Goal: Task Accomplishment & Management: Complete application form

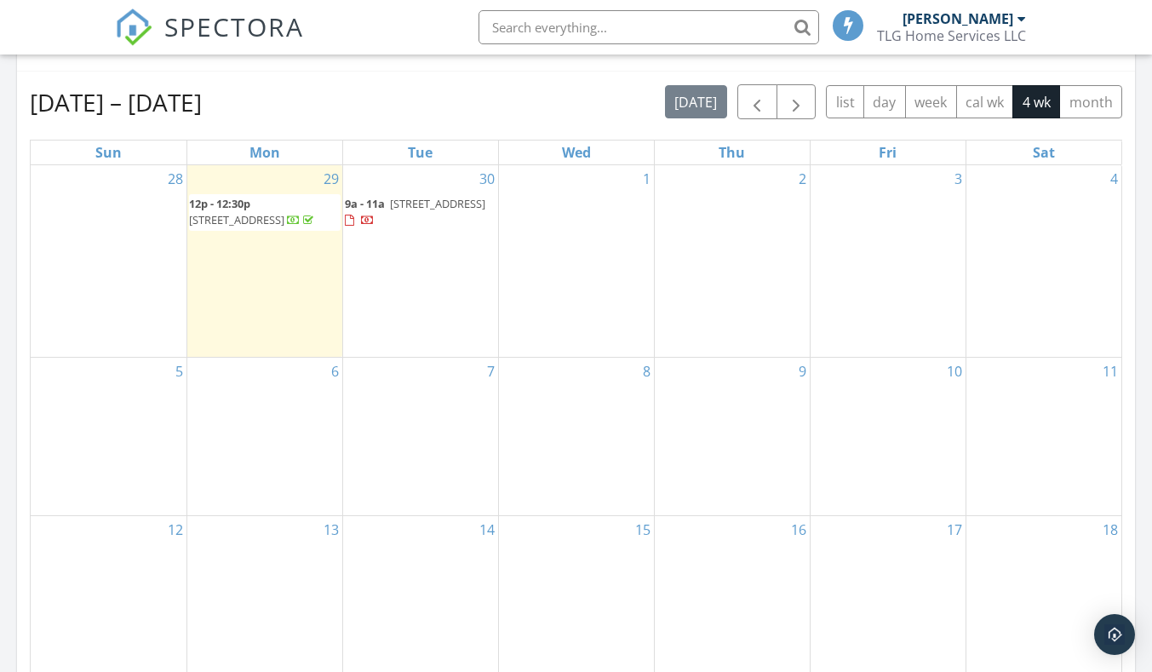
scroll to position [767, 0]
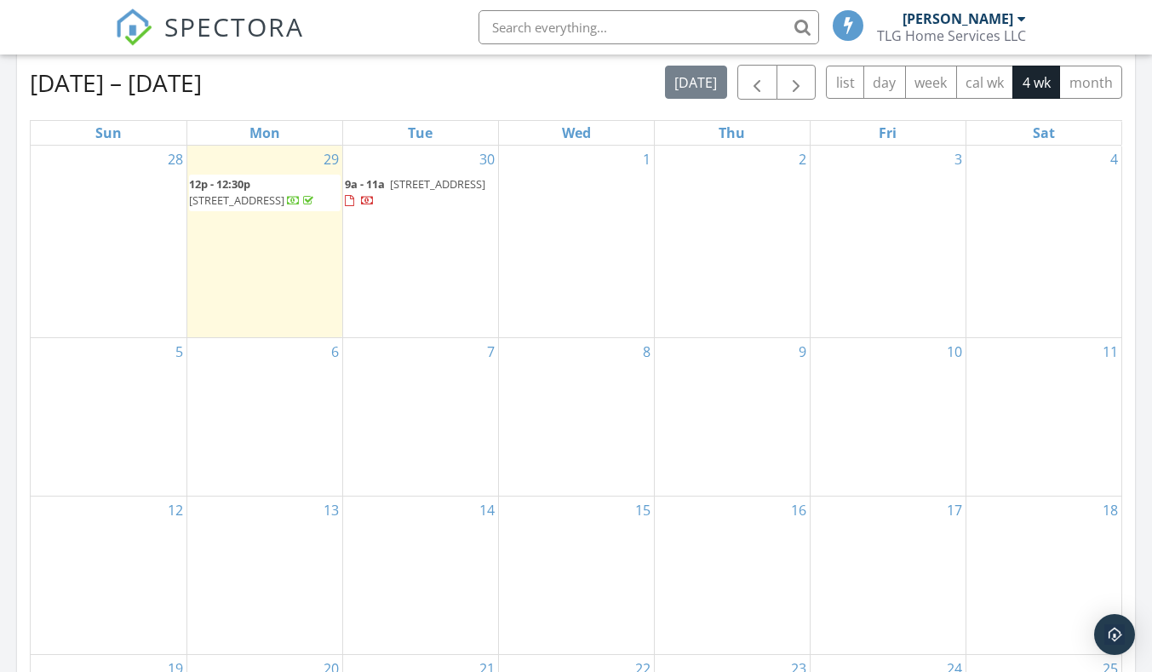
click at [607, 214] on div "1" at bounding box center [576, 242] width 155 height 192
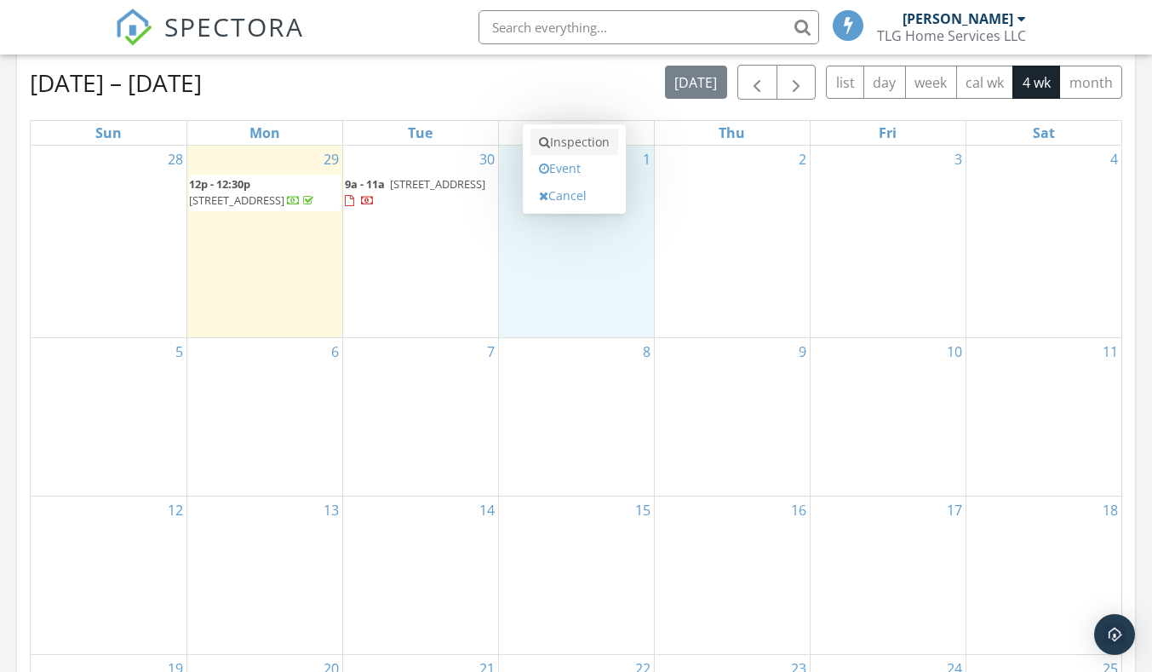
click at [589, 139] on link "Inspection" at bounding box center [575, 142] width 88 height 27
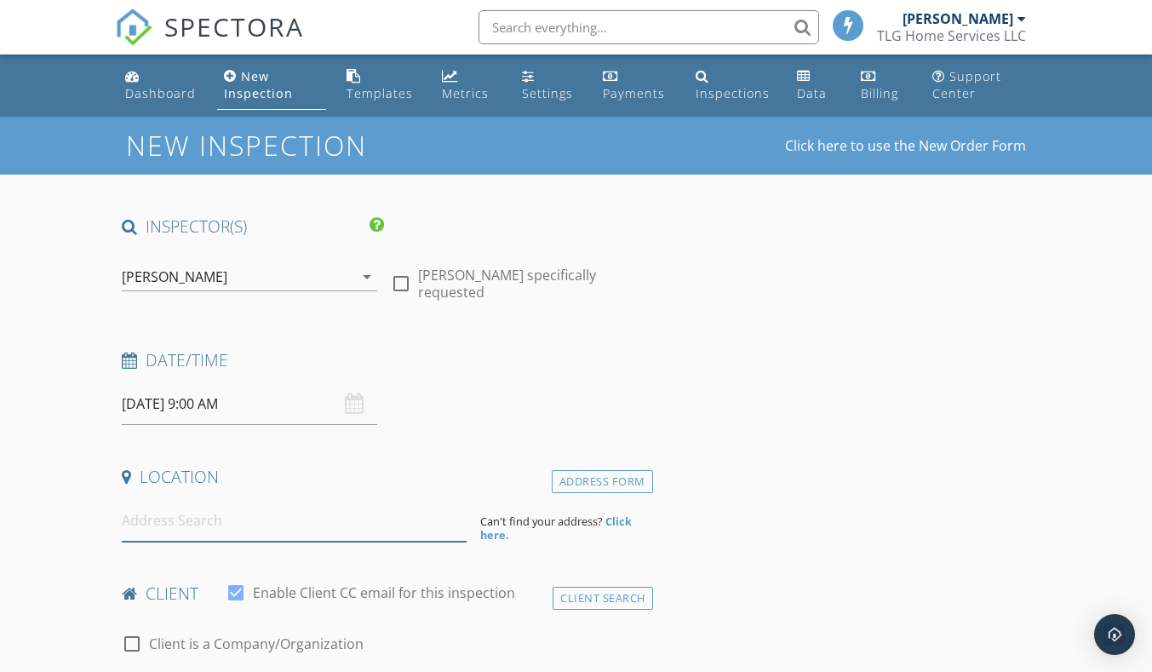
click at [248, 520] on input at bounding box center [294, 521] width 345 height 42
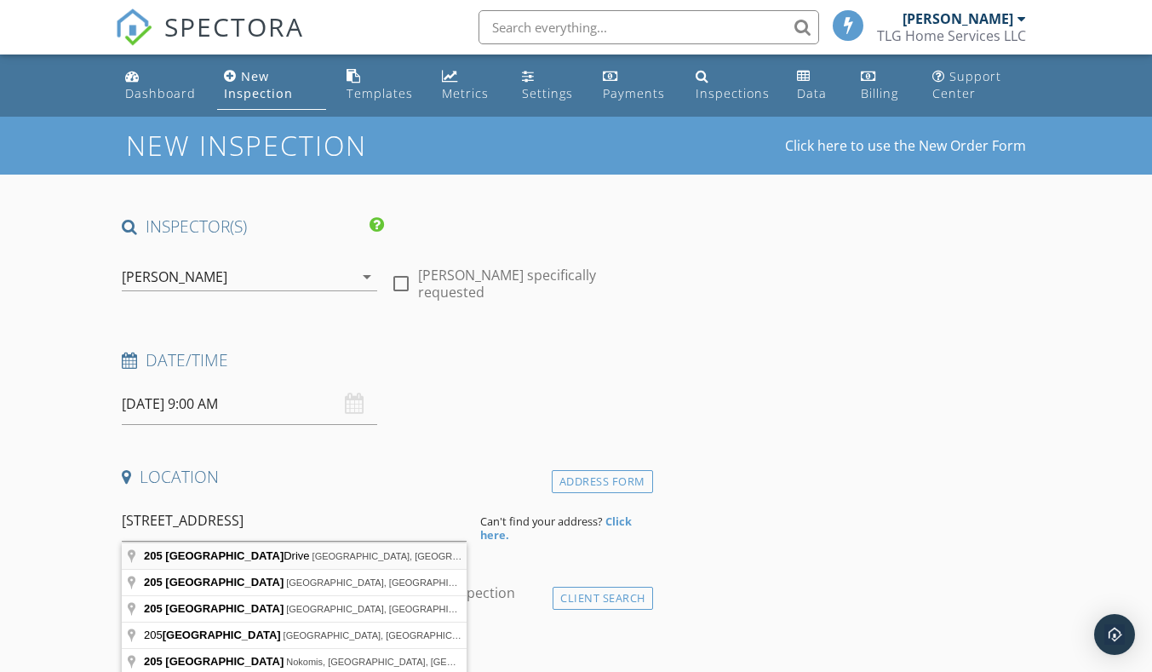
type input "[STREET_ADDRESS]"
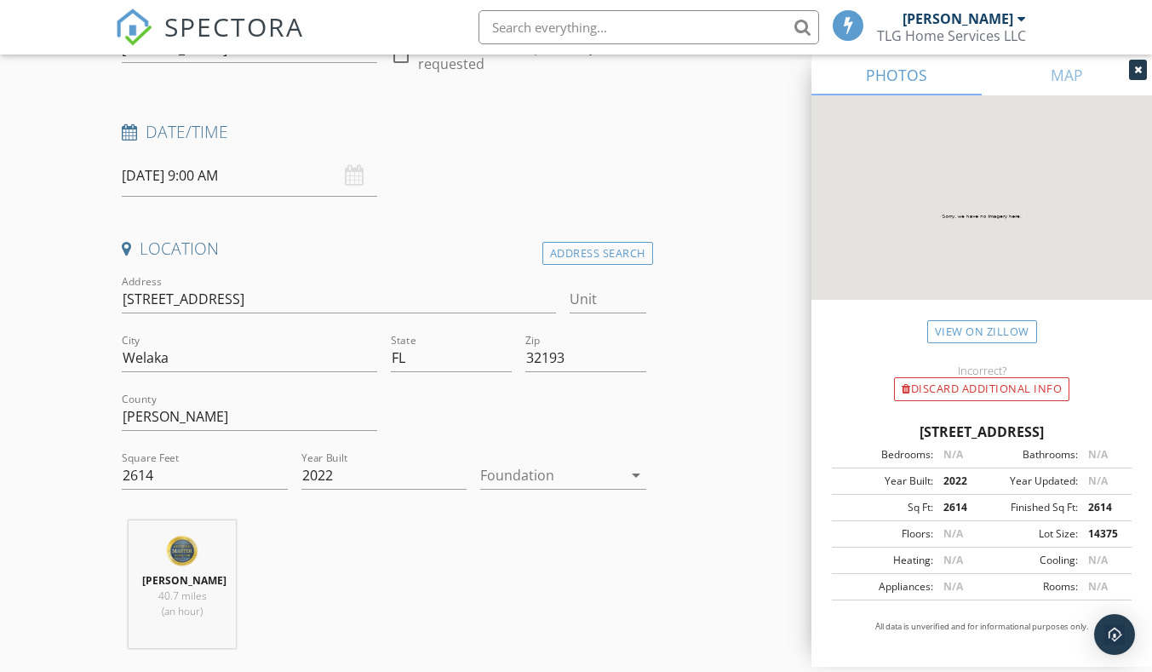
scroll to position [256, 0]
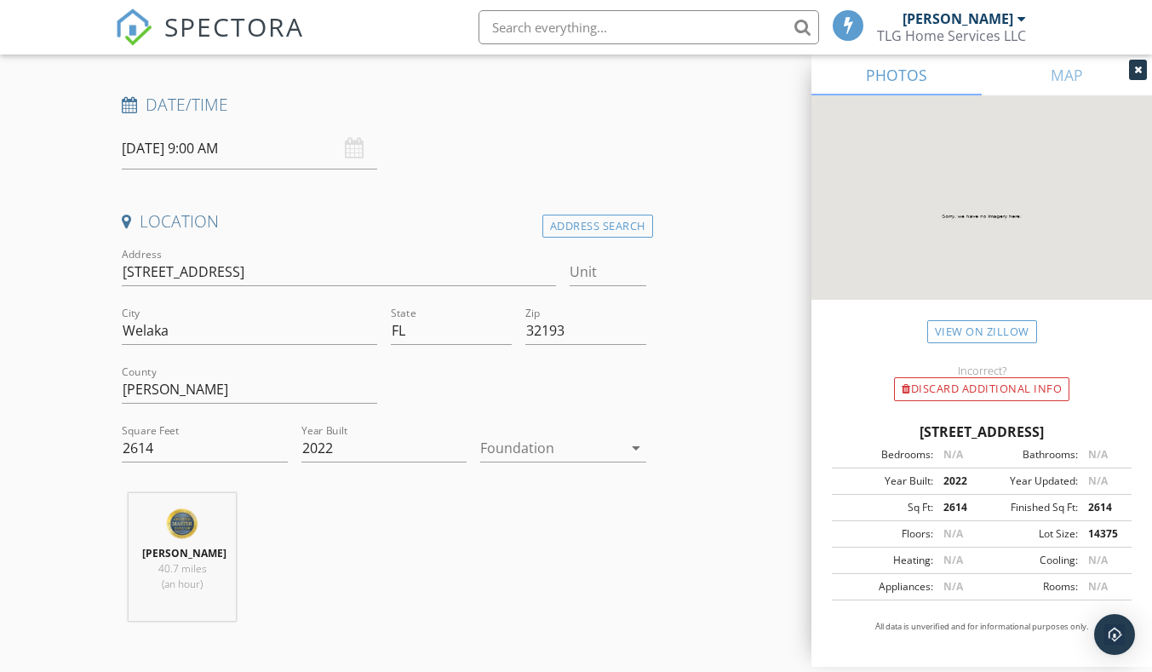
click at [556, 443] on div at bounding box center [550, 447] width 141 height 27
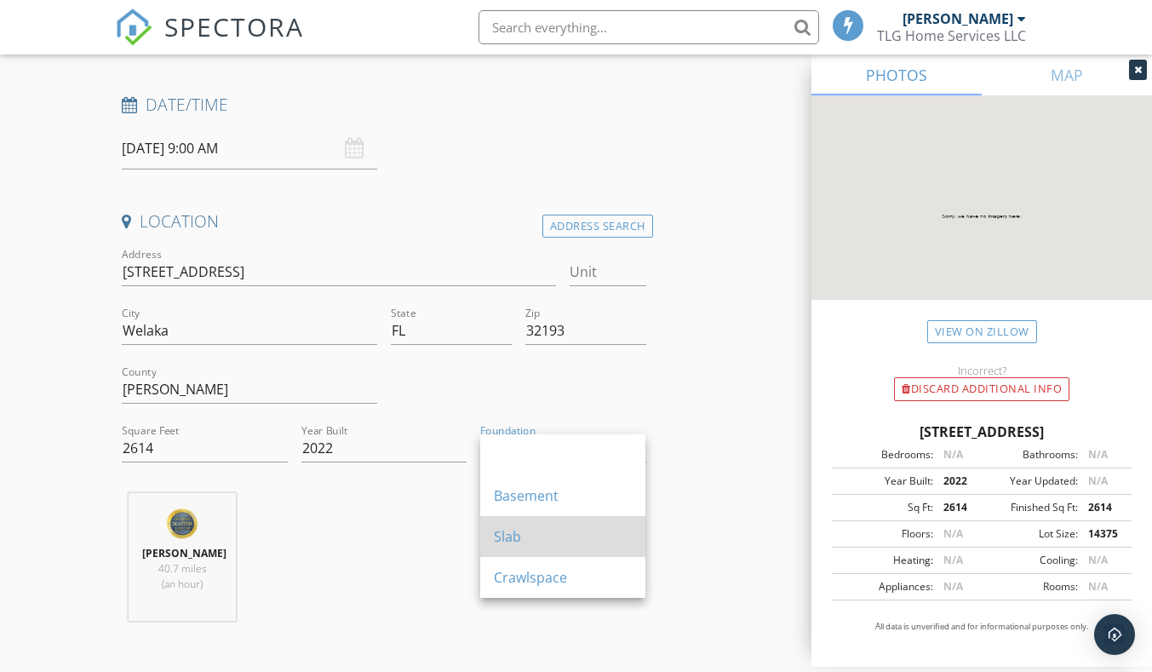
click at [534, 526] on div "Slab" at bounding box center [563, 536] width 138 height 20
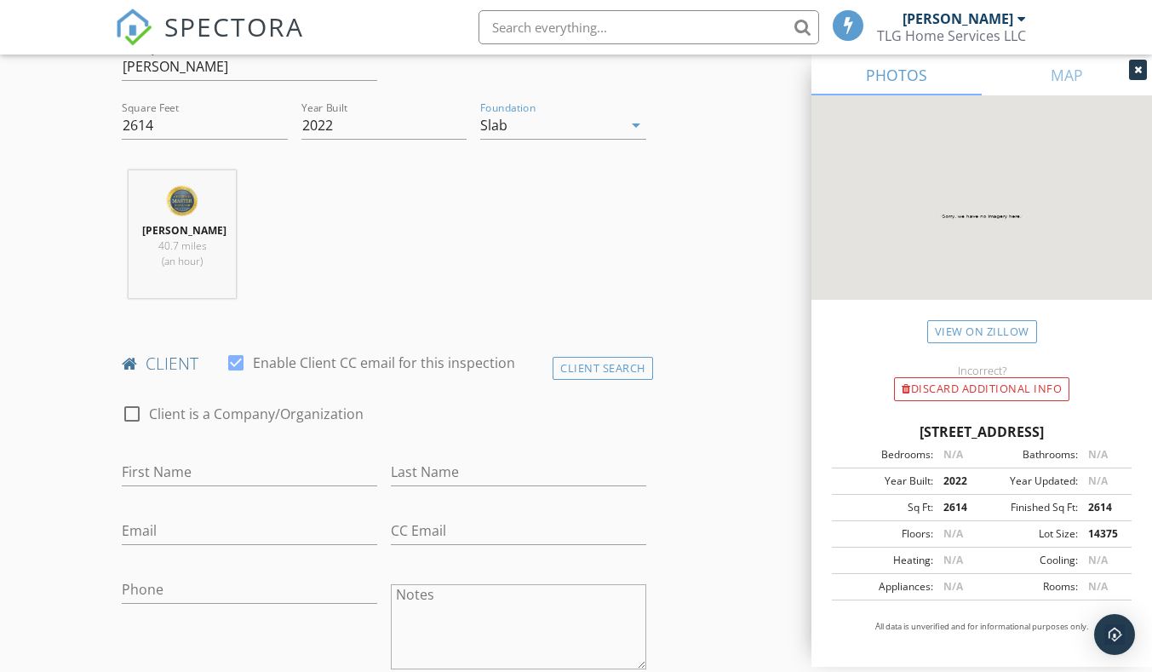
scroll to position [596, 0]
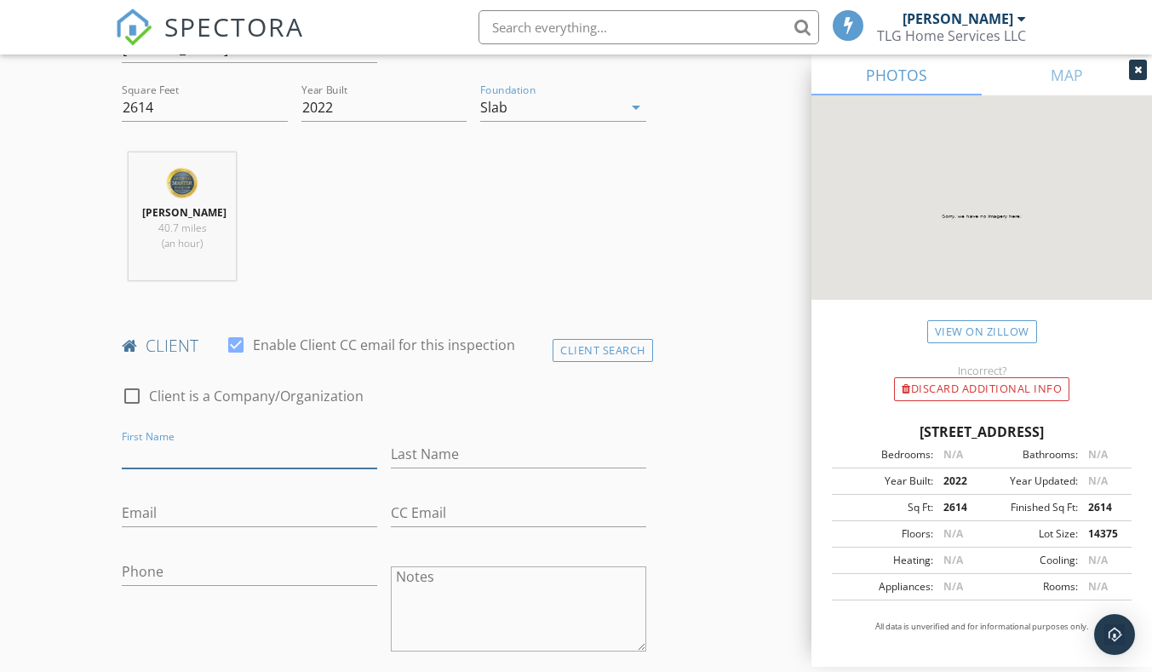
click at [277, 450] on input "First Name" at bounding box center [250, 454] width 256 height 28
type input "Ashley"
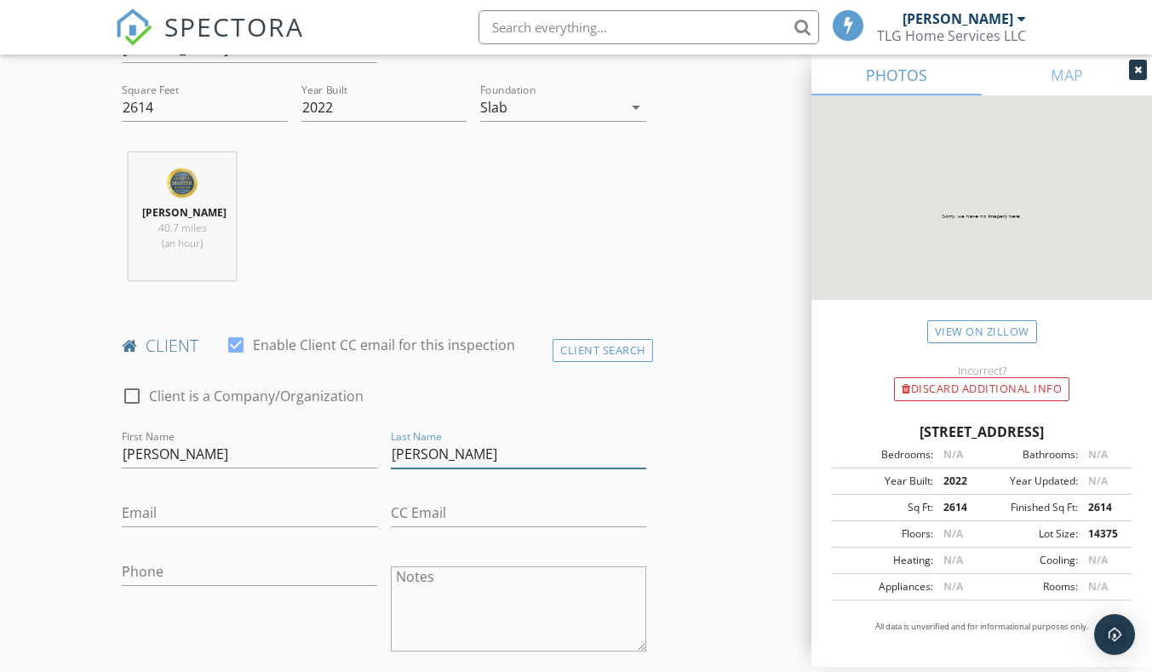
type input "Hartson"
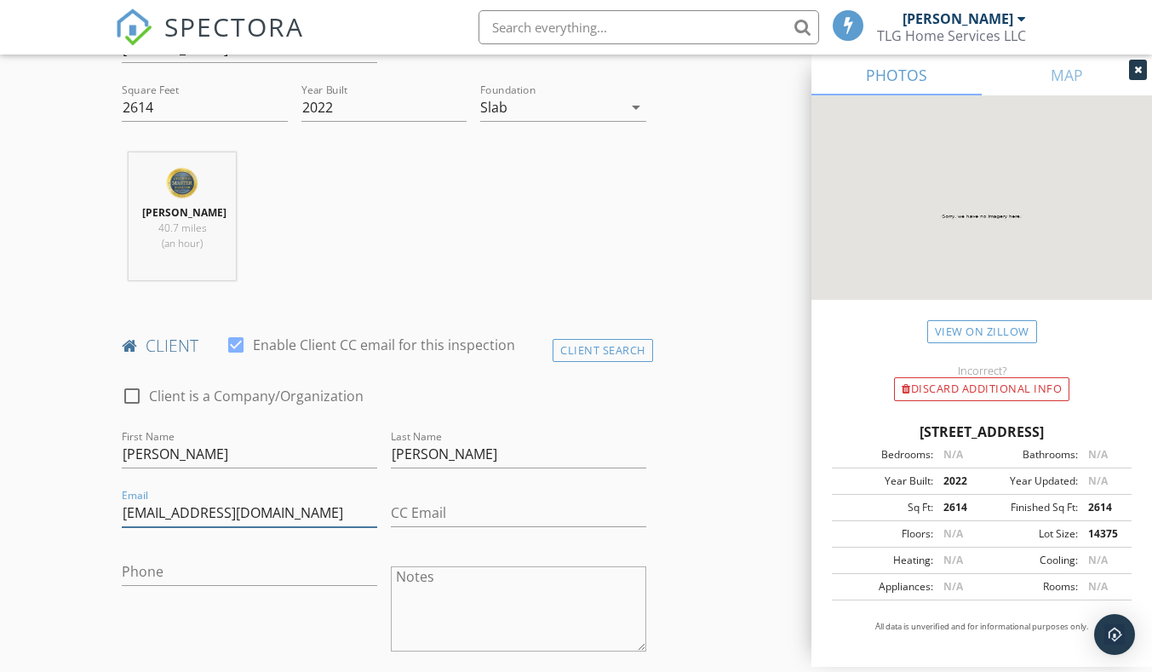
type input "ashleydpowell2@gmail.com"
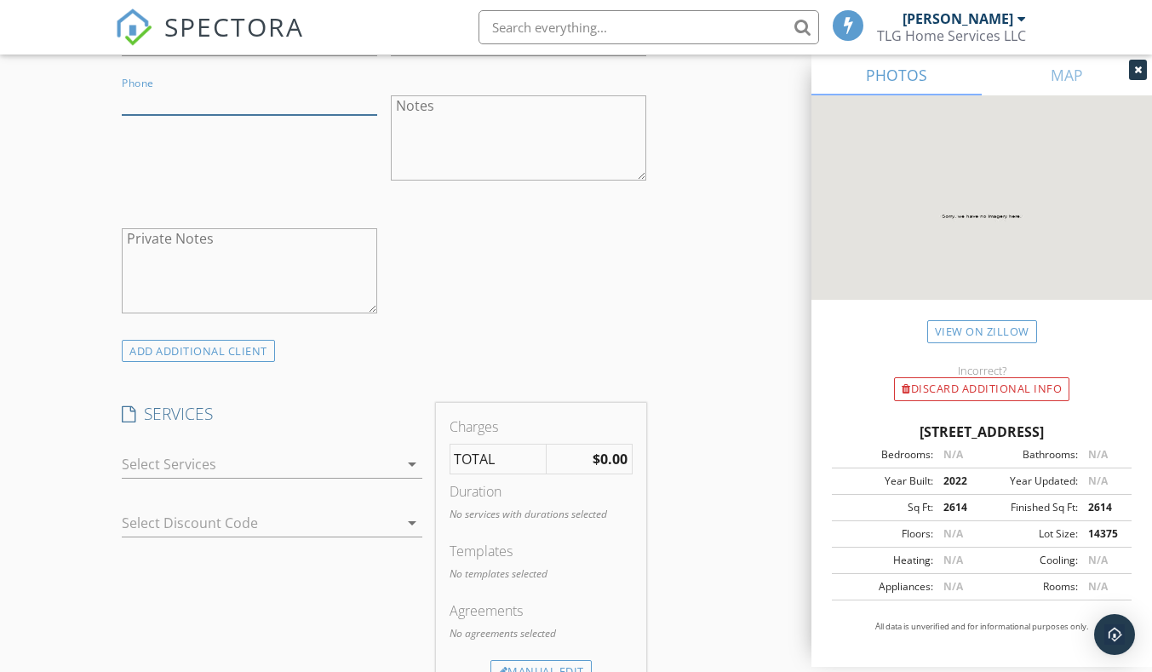
scroll to position [1107, 0]
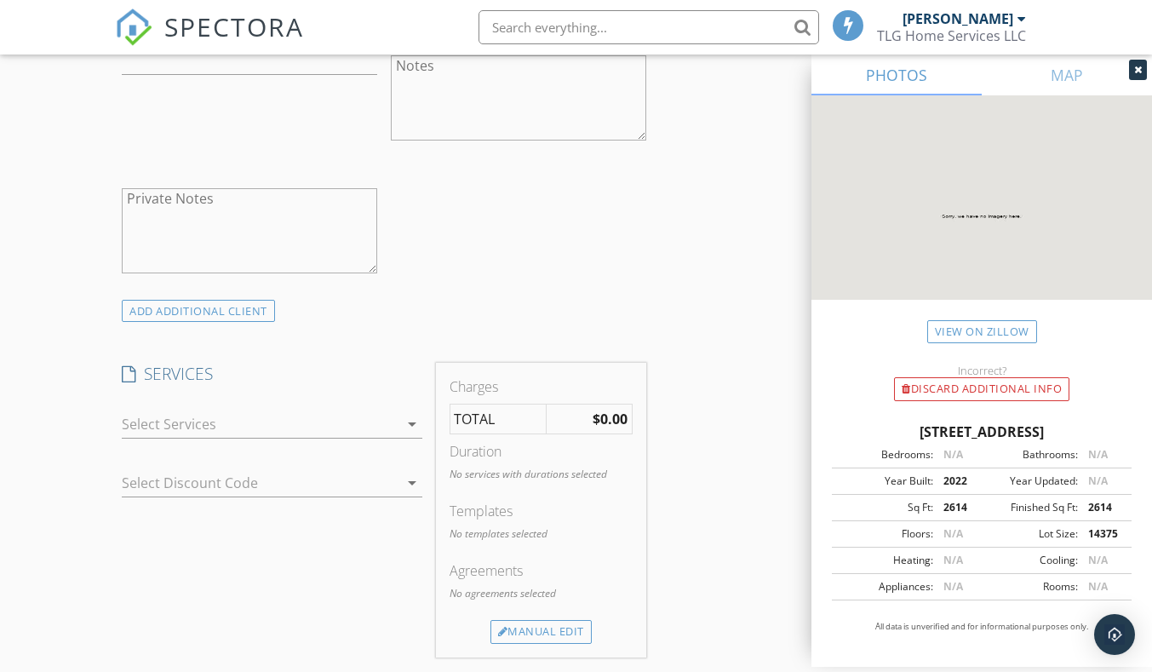
click at [365, 418] on div at bounding box center [260, 424] width 276 height 27
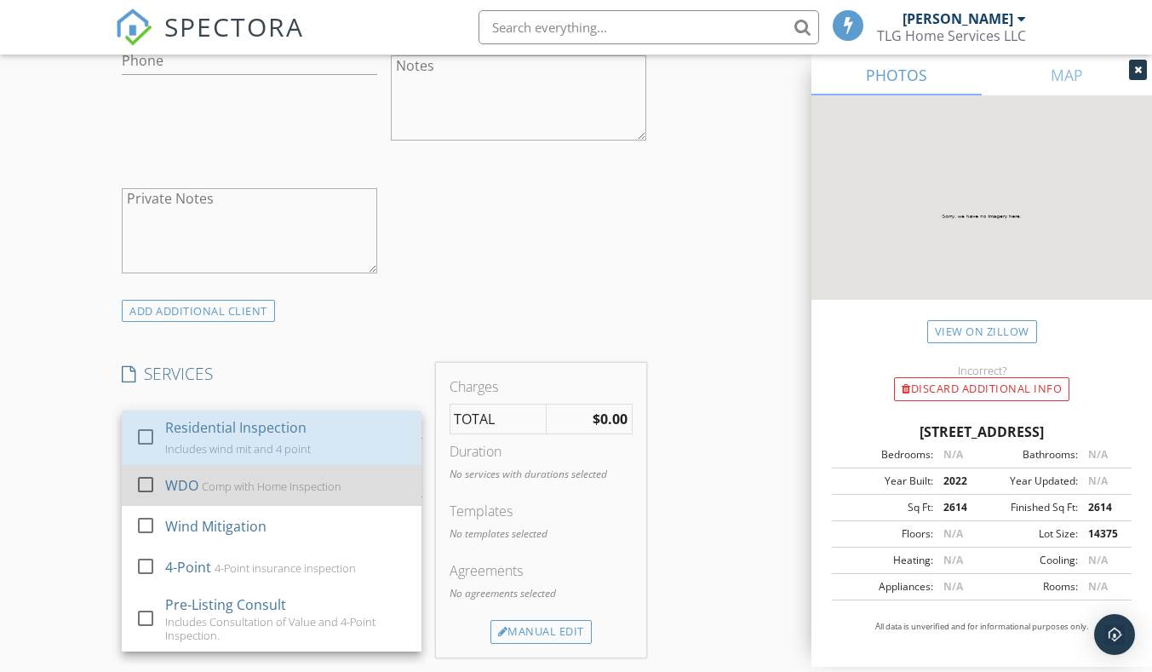
drag, startPoint x: 337, startPoint y: 454, endPoint x: 297, endPoint y: 502, distance: 62.3
click at [336, 454] on div "Residential Inspection Includes wind mit and 4 point" at bounding box center [286, 438] width 243 height 55
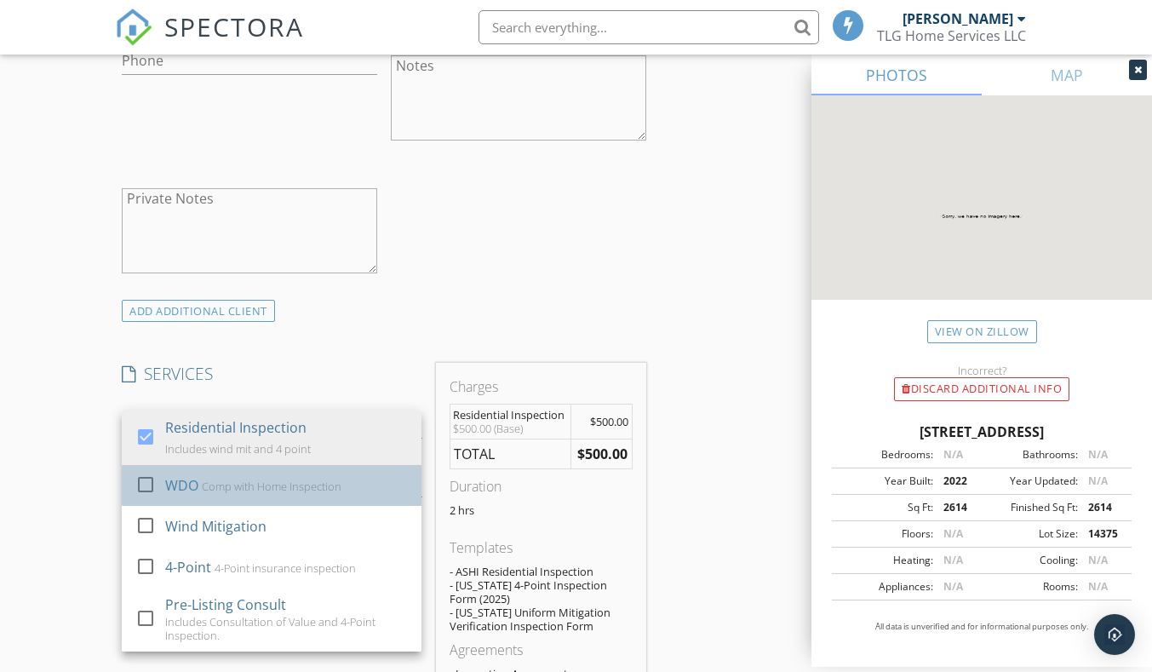
click at [297, 490] on div "Comp with Home Inspection" at bounding box center [272, 486] width 140 height 14
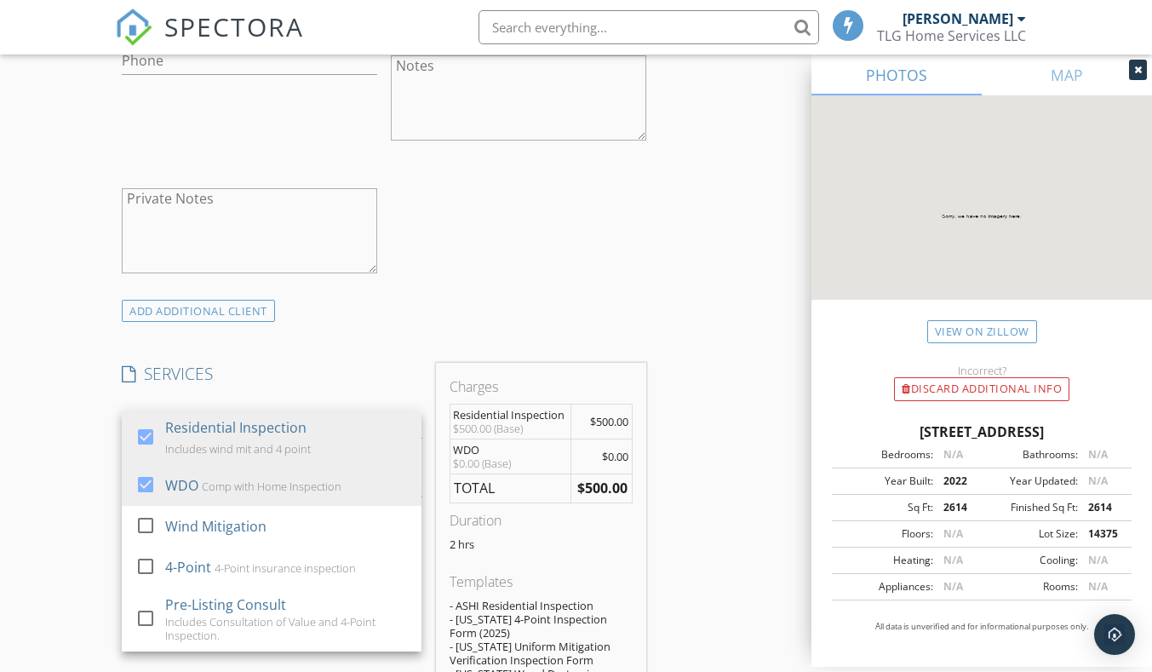
click at [737, 382] on div "INSPECTOR(S) check_box Justin Morrow PRIMARY Justin Morrow arrow_drop_down chec…" at bounding box center [576, 568] width 922 height 2921
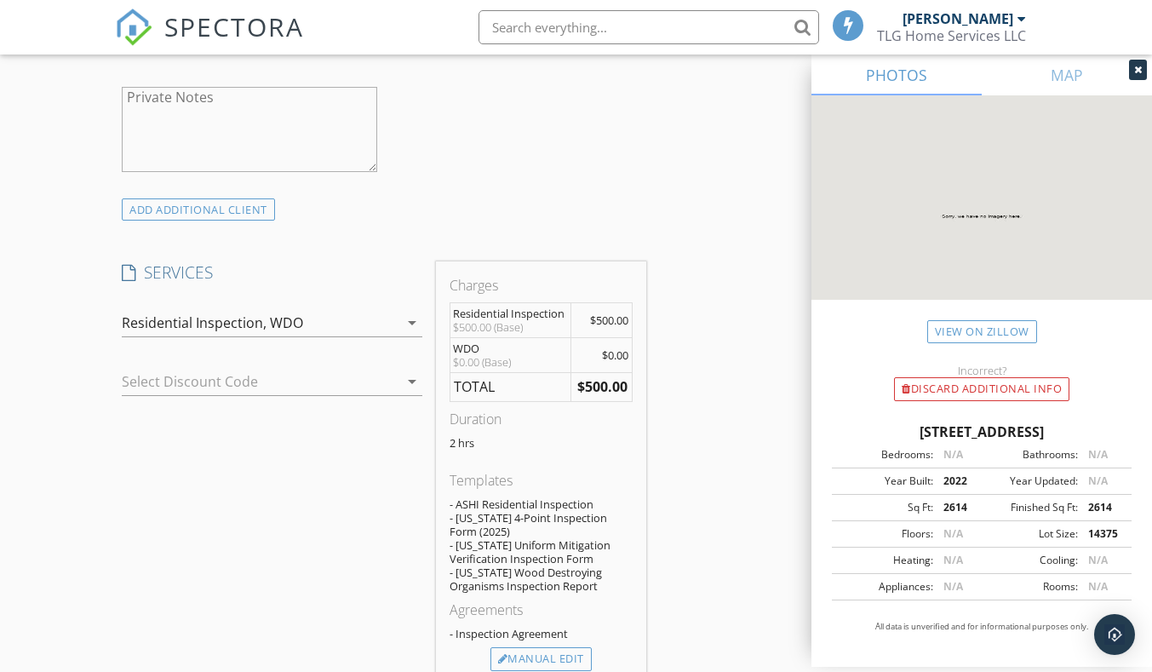
scroll to position [1363, 0]
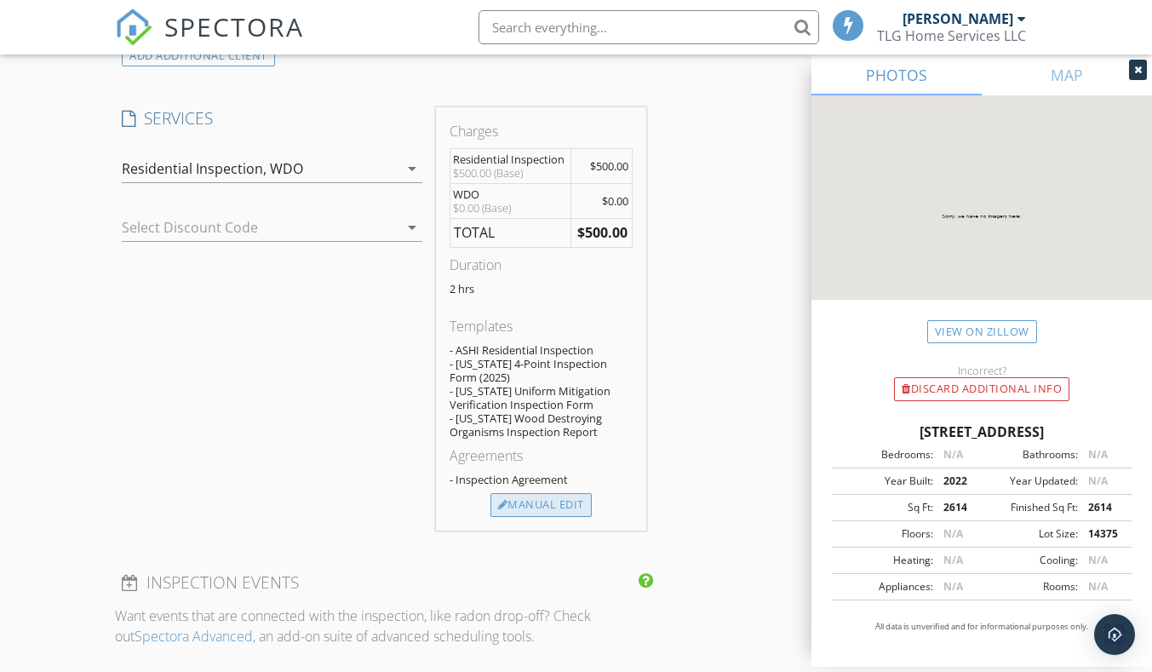
click at [564, 504] on div "Manual Edit" at bounding box center [541, 505] width 101 height 24
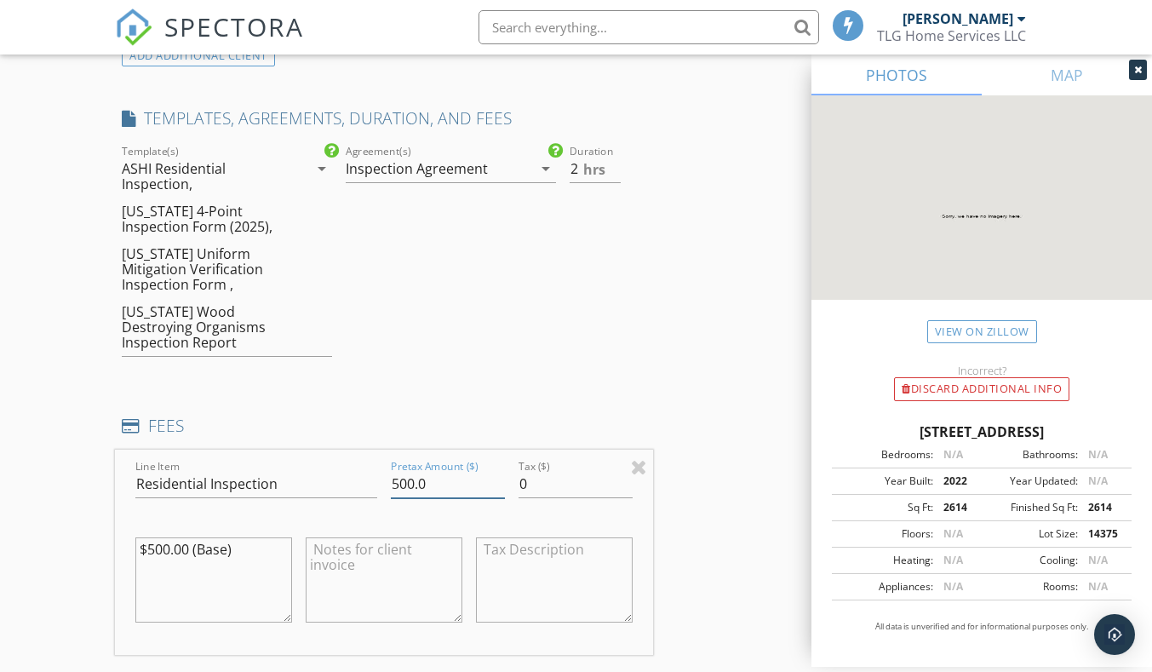
drag, startPoint x: 453, startPoint y: 481, endPoint x: 358, endPoint y: 489, distance: 95.7
click at [358, 489] on div "Line Item Residential Inspection Pretax Amount ($) 500.0 Tax ($) 0 $500.00 (Bas…" at bounding box center [383, 552] width 537 height 205
type input "550"
click at [394, 588] on textarea at bounding box center [384, 579] width 157 height 85
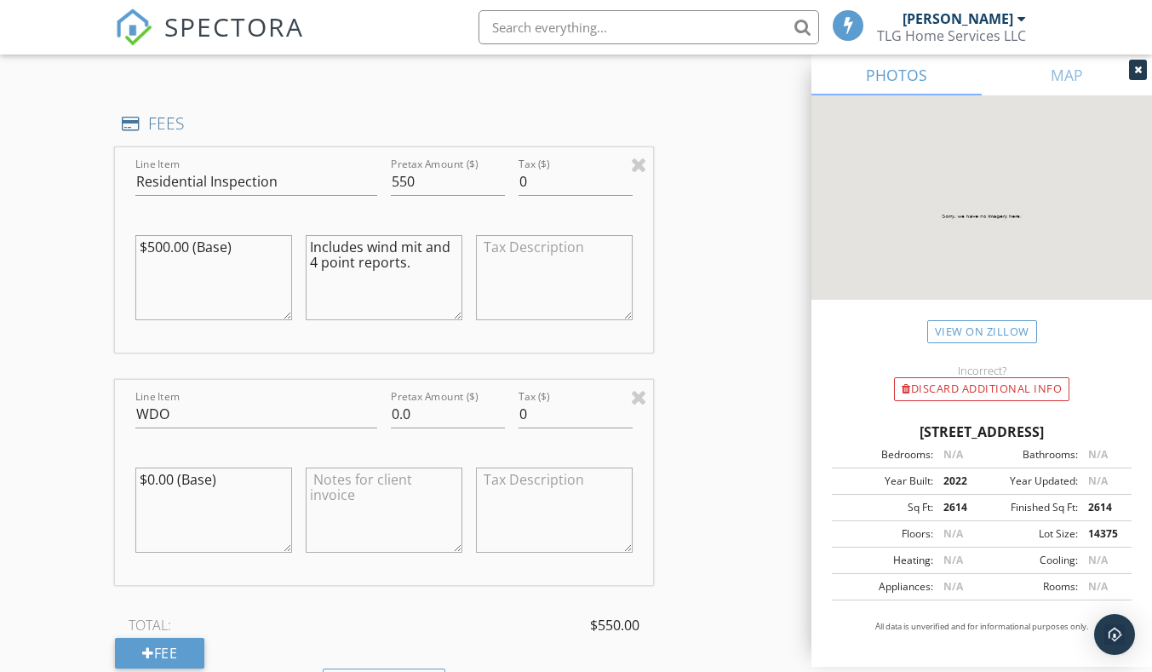
scroll to position [1703, 0]
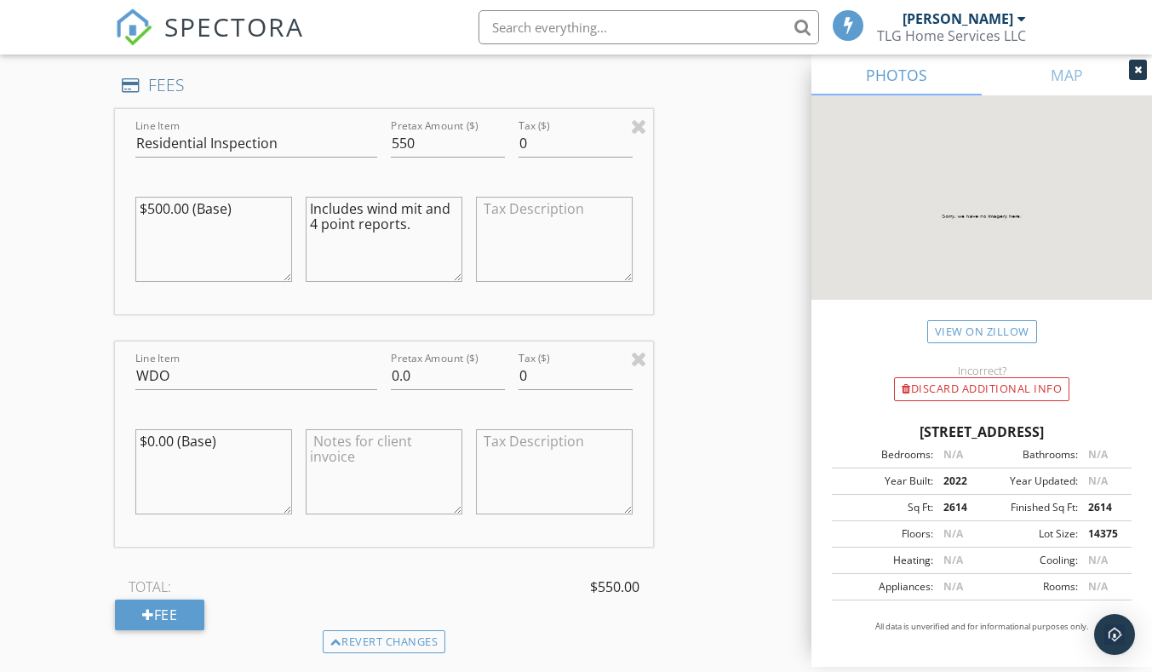
type textarea "Includes wind mit and 4 point reports."
click at [387, 472] on textarea at bounding box center [384, 471] width 157 height 85
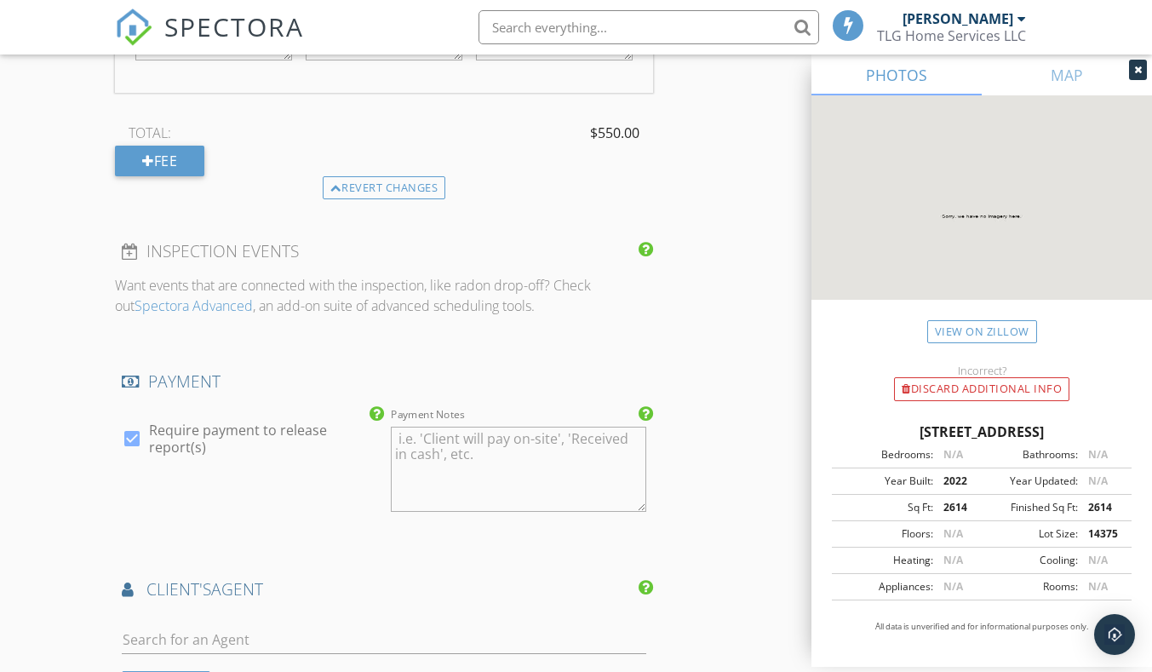
scroll to position [2214, 0]
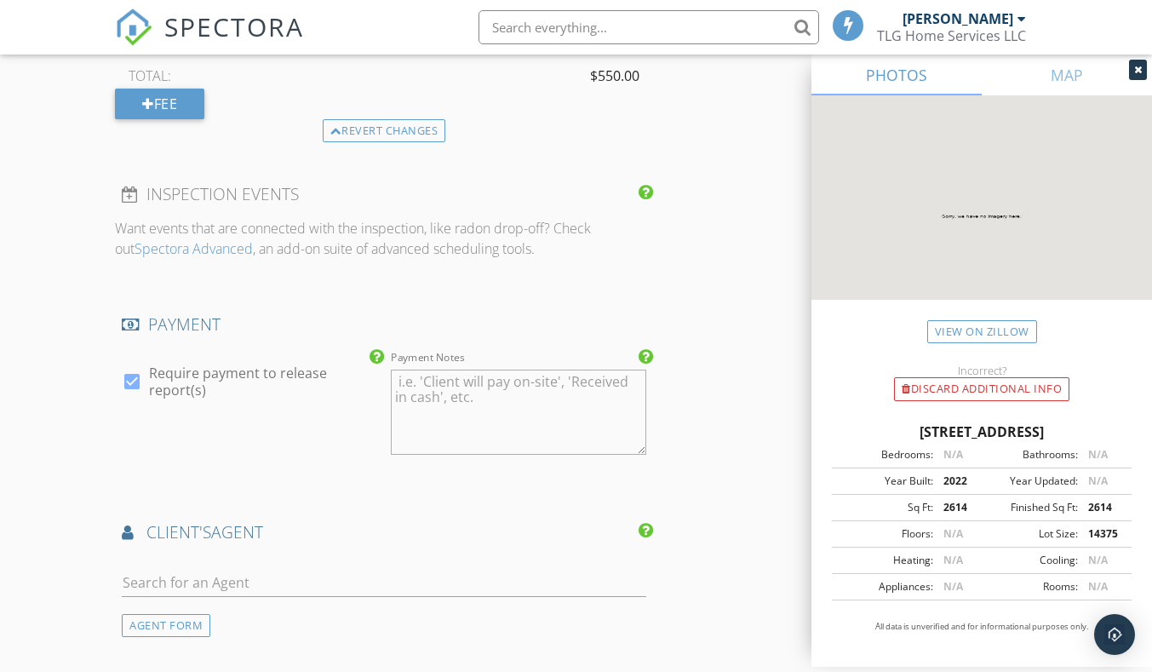
type textarea "Comp"
click at [343, 576] on input "text" at bounding box center [384, 583] width 524 height 28
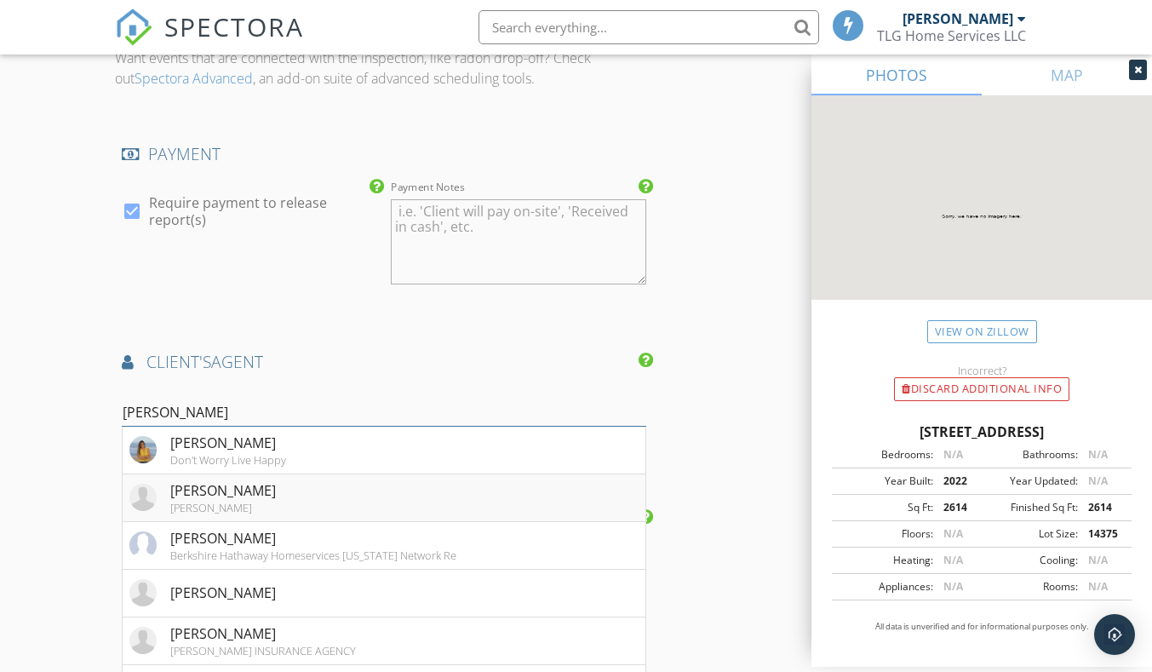
scroll to position [2470, 0]
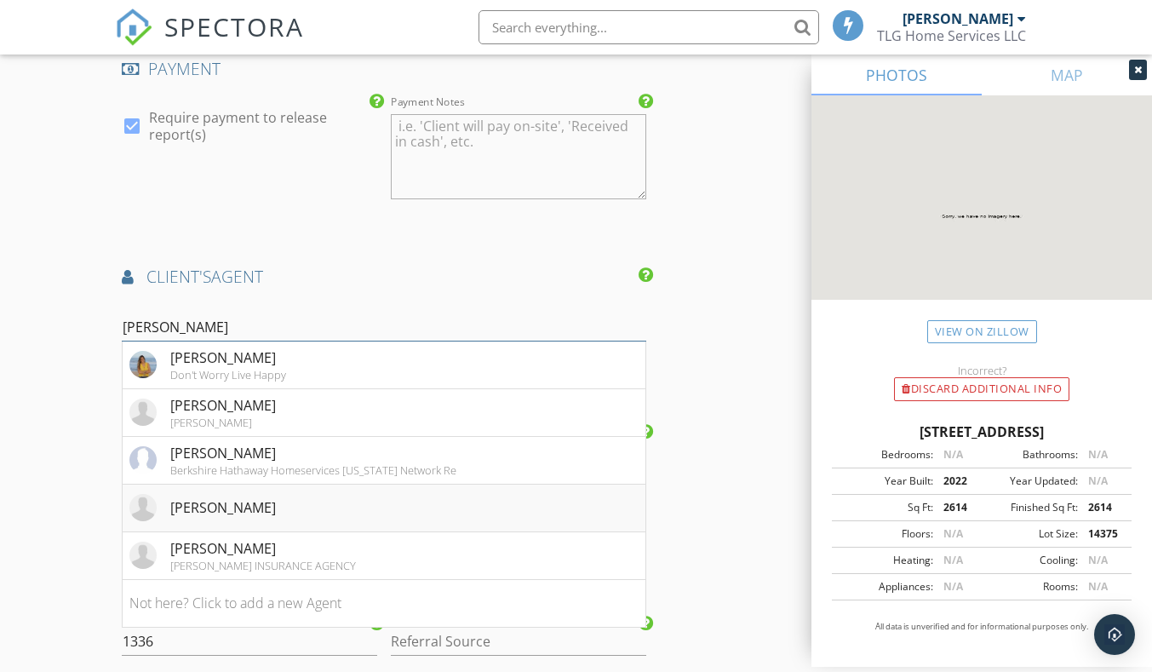
type input "kelly"
click at [306, 517] on li "Kelly Bryan" at bounding box center [384, 509] width 522 height 48
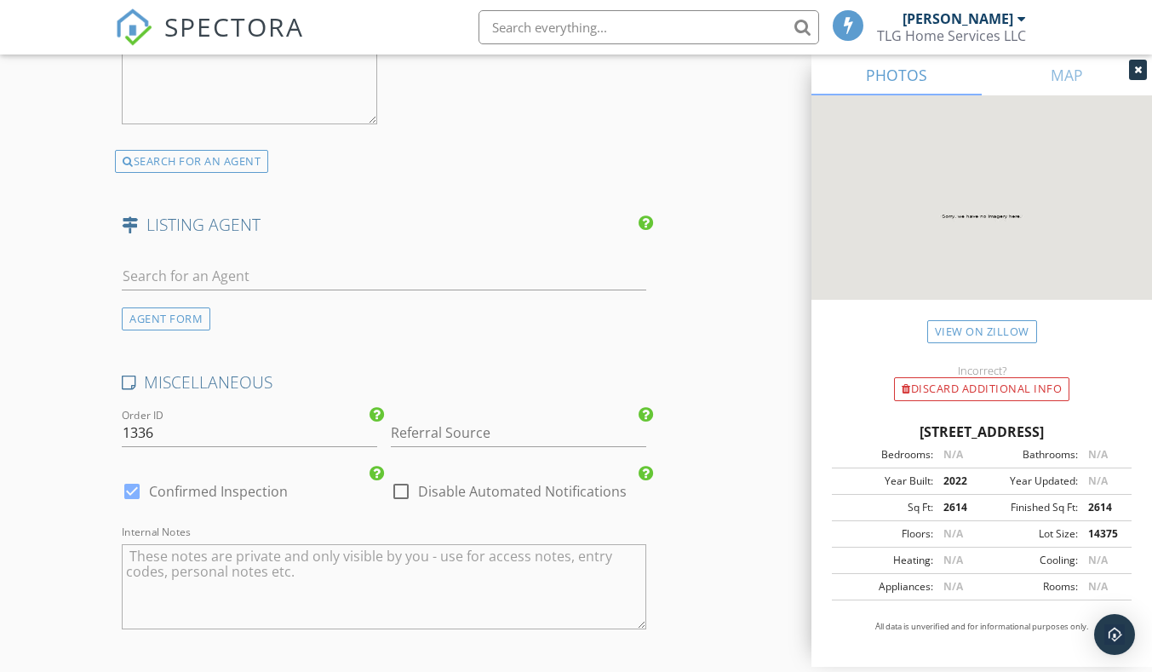
scroll to position [3356, 0]
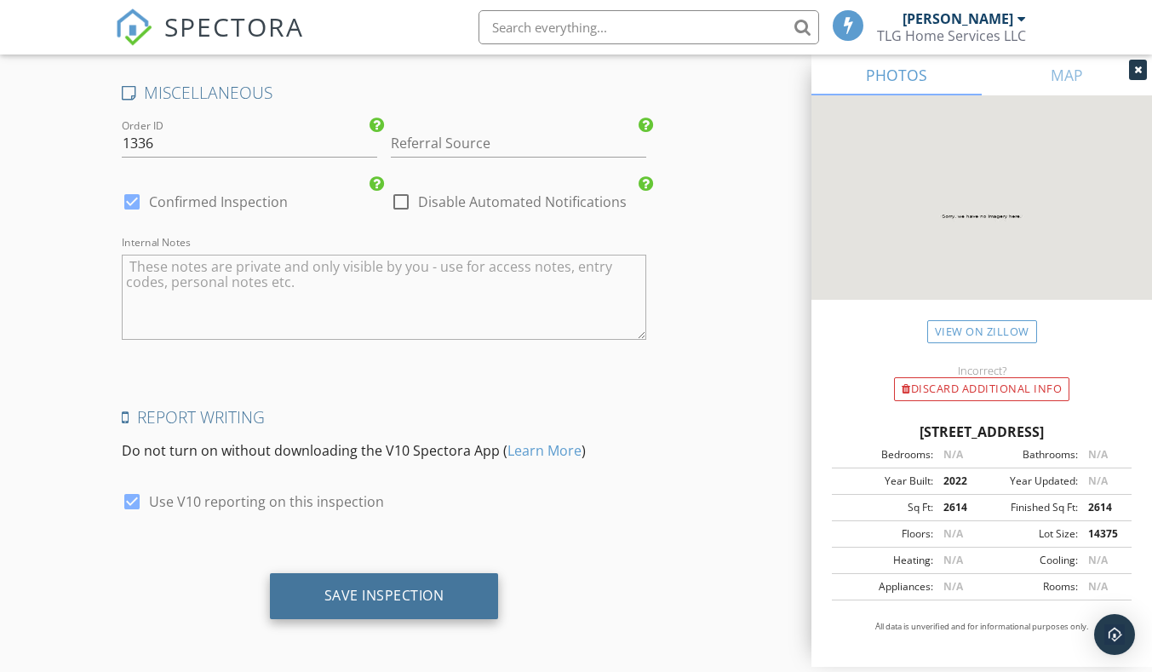
click at [376, 611] on div "Save Inspection" at bounding box center [384, 596] width 229 height 46
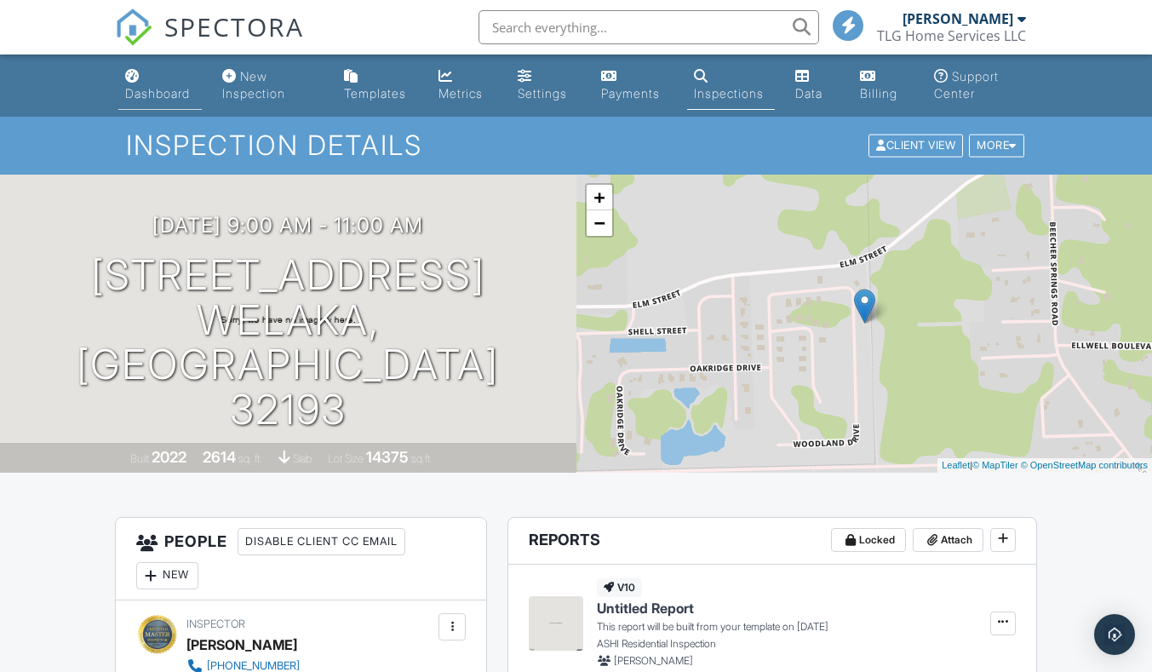
click at [174, 94] on div "Dashboard" at bounding box center [157, 93] width 65 height 14
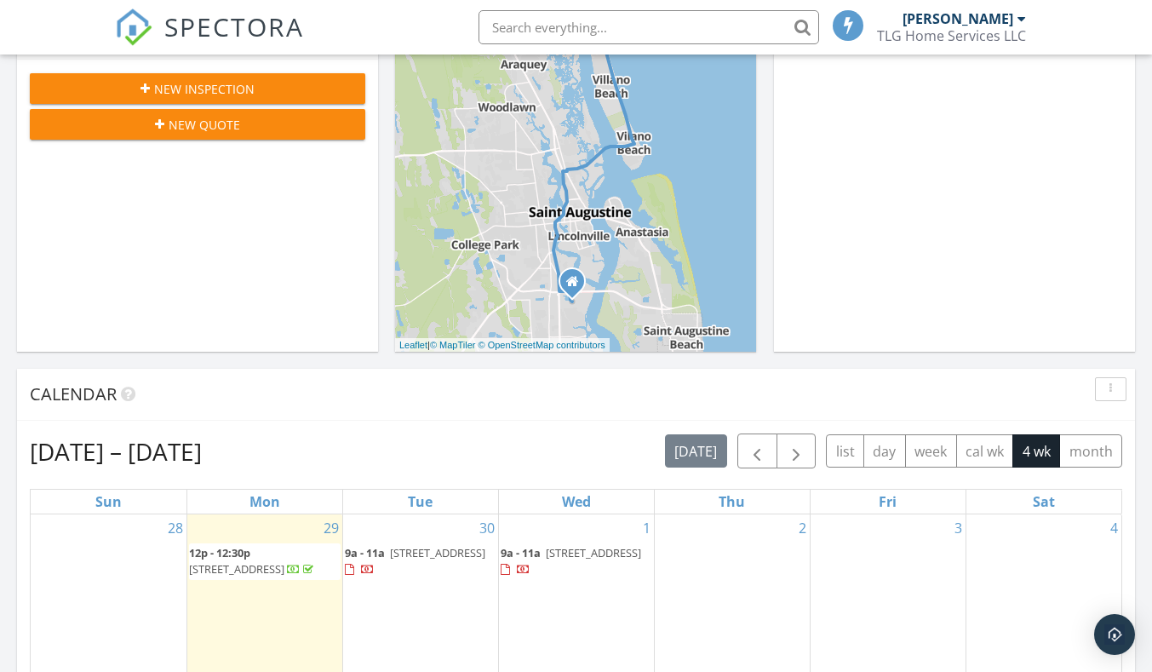
scroll to position [596, 0]
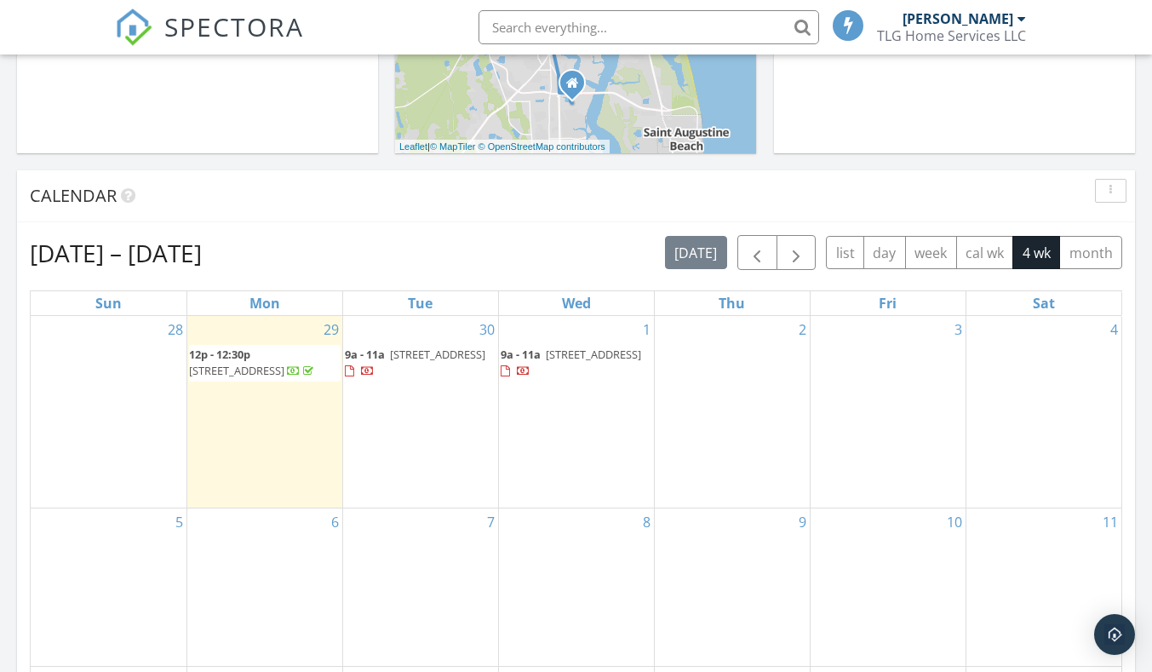
click at [1061, 426] on div "4" at bounding box center [1045, 412] width 156 height 192
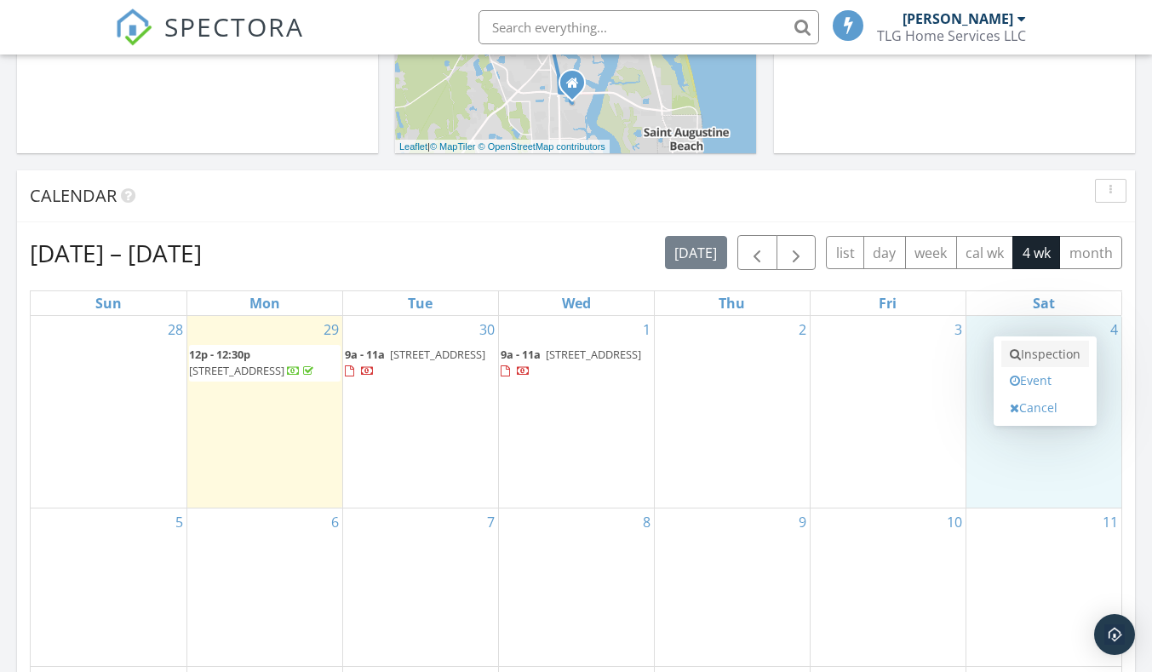
click at [1031, 349] on link "Inspection" at bounding box center [1046, 354] width 88 height 27
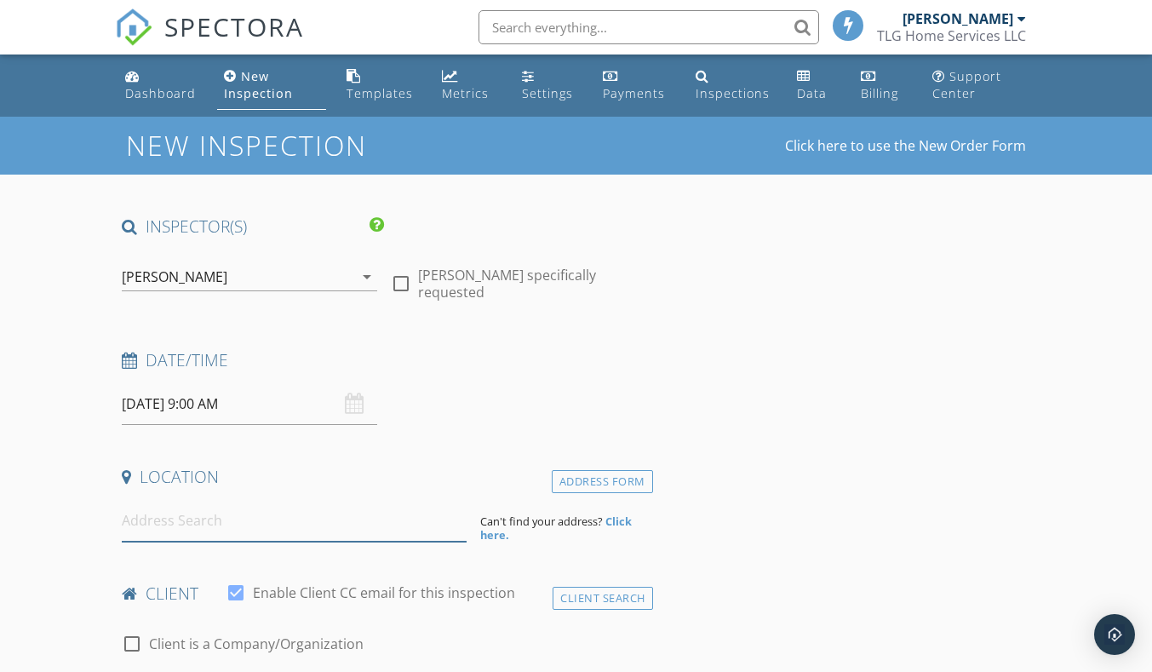
click at [250, 520] on input at bounding box center [294, 521] width 345 height 42
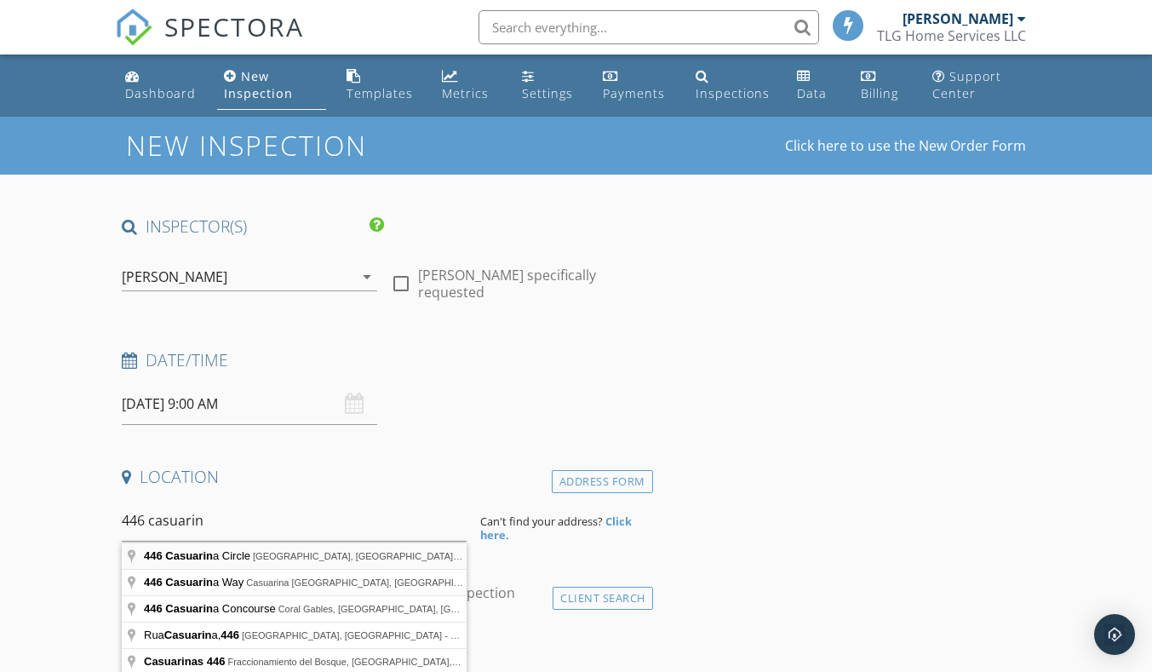
type input "446 Casuarina Circle, St. Augustine, FL, USA"
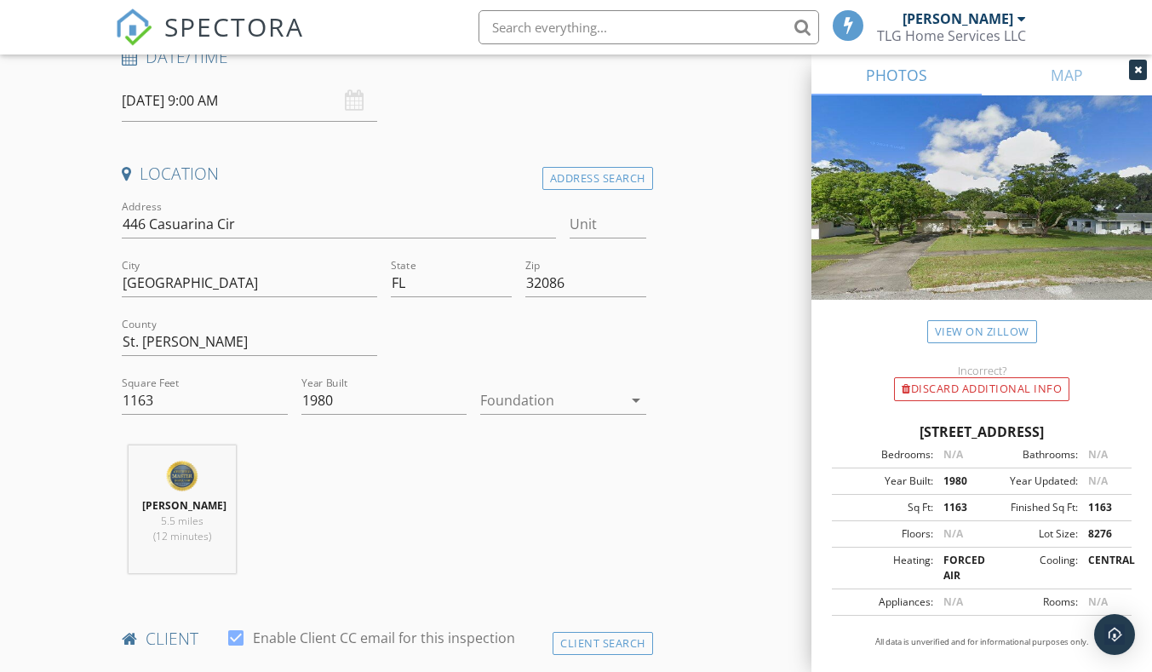
scroll to position [426, 0]
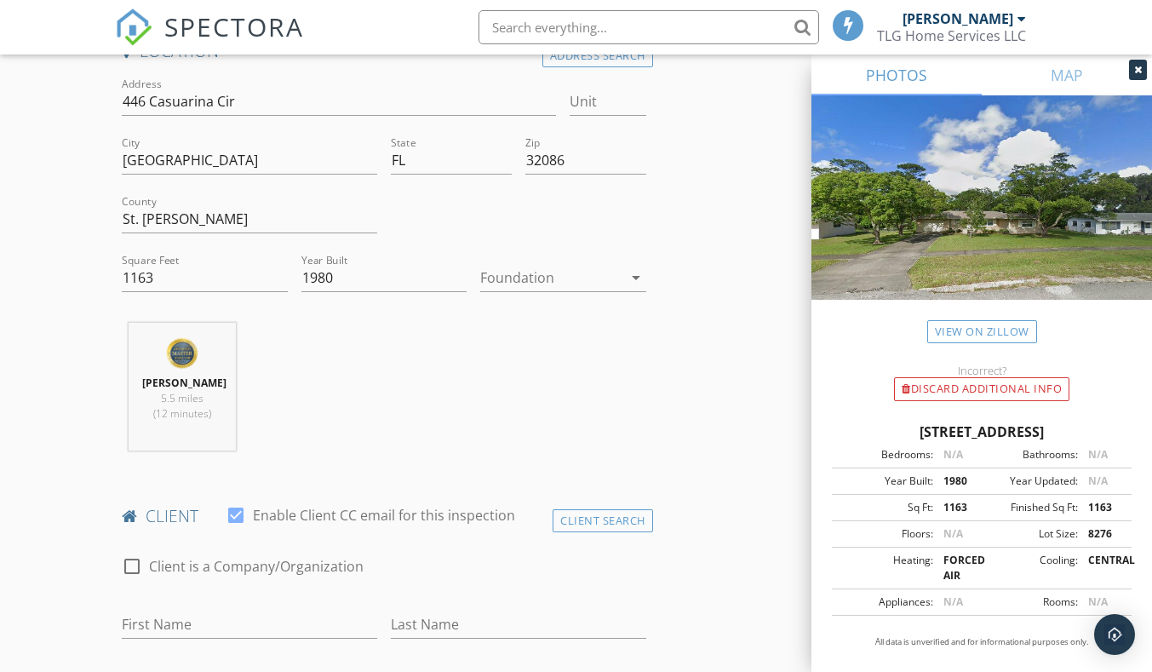
click at [545, 274] on div at bounding box center [550, 277] width 141 height 27
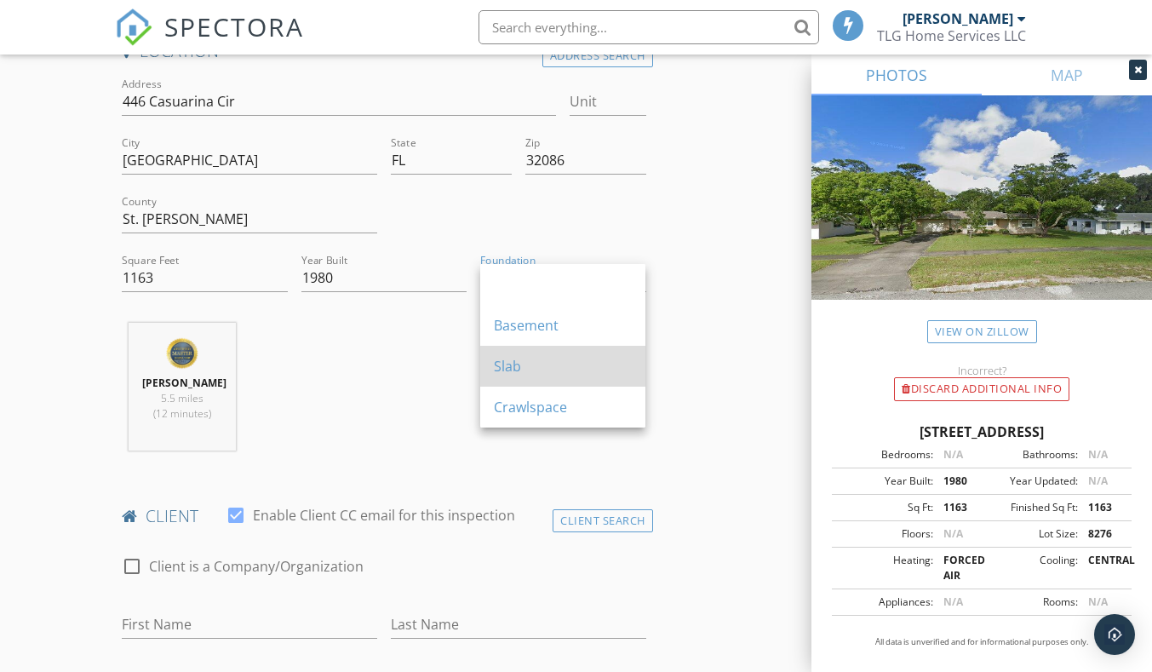
click at [541, 358] on div "Slab" at bounding box center [563, 366] width 138 height 20
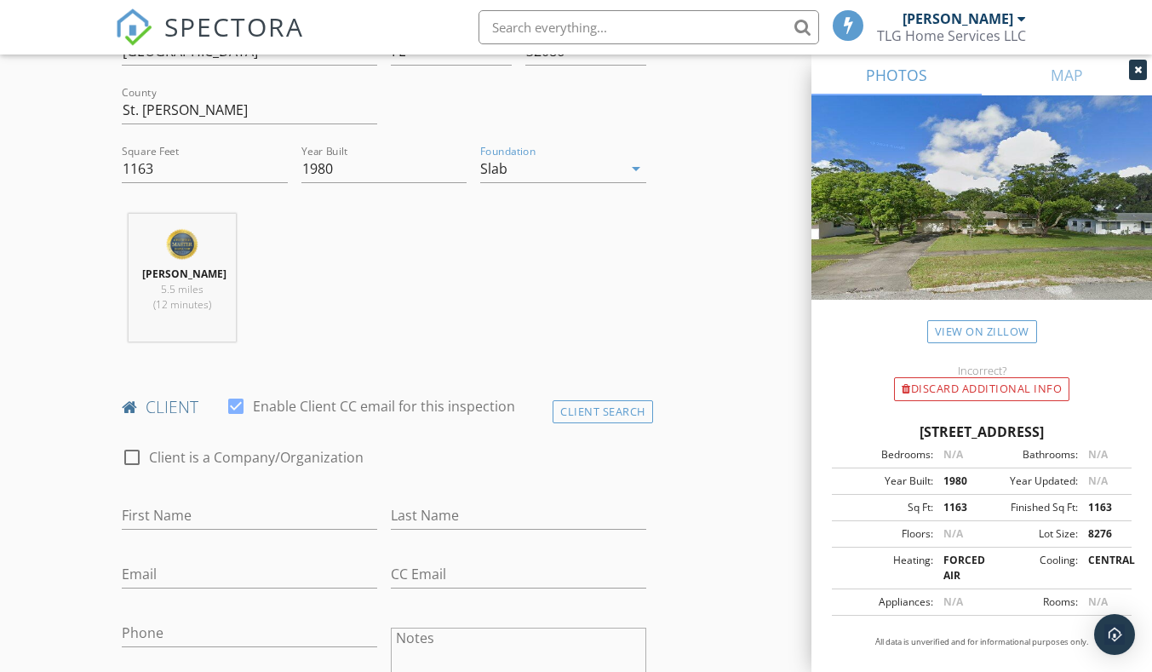
scroll to position [681, 0]
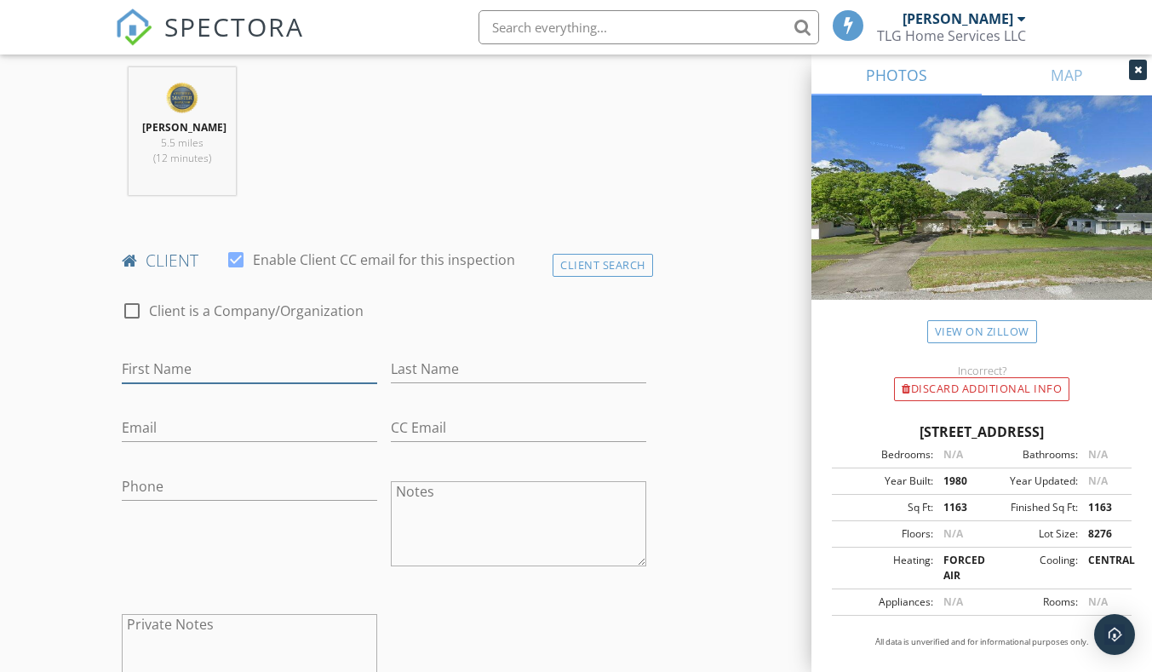
click at [276, 365] on input "First Name" at bounding box center [250, 369] width 256 height 28
type input "[PERSON_NAME]"
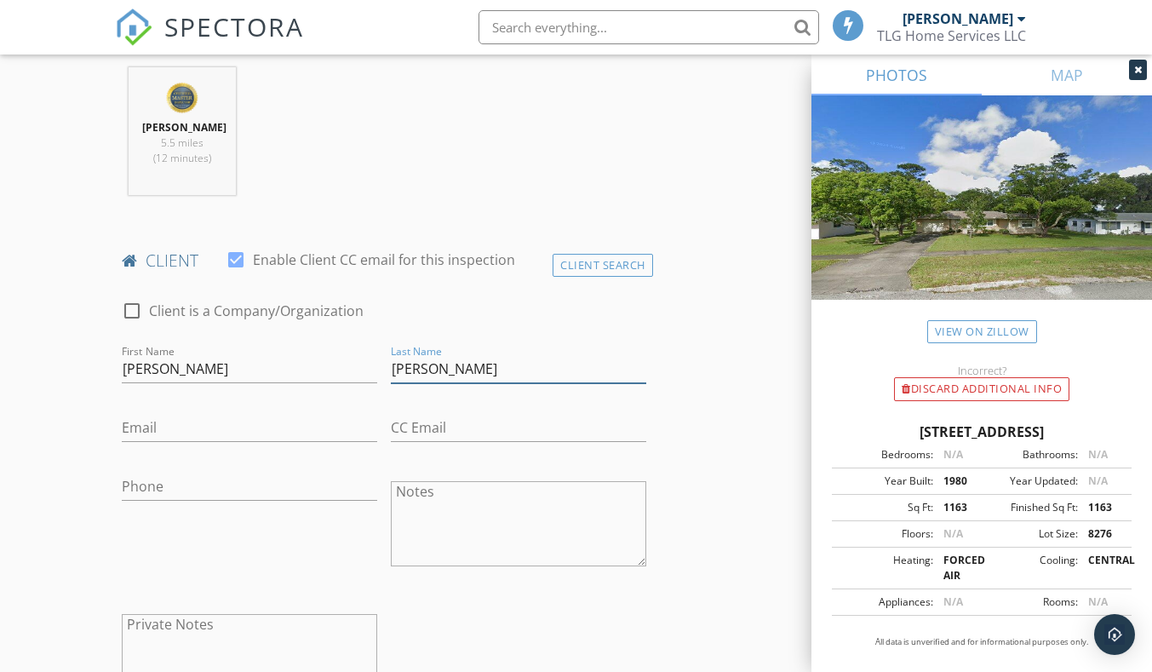
type input "[PERSON_NAME]"
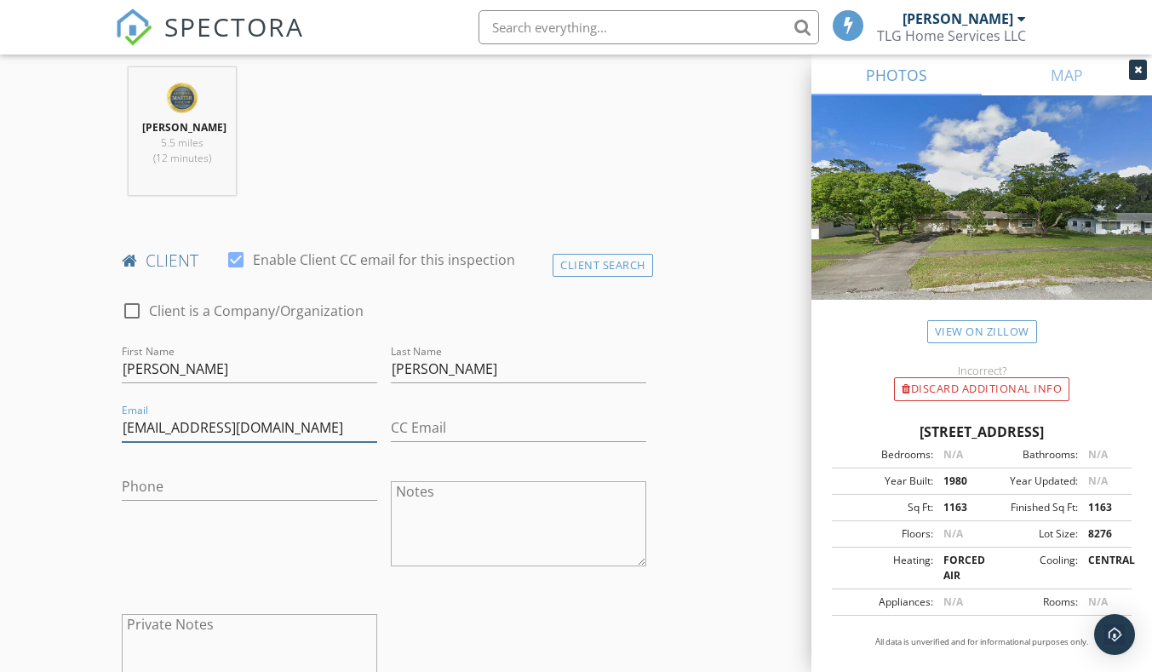
type input "marin1720@gmail.com"
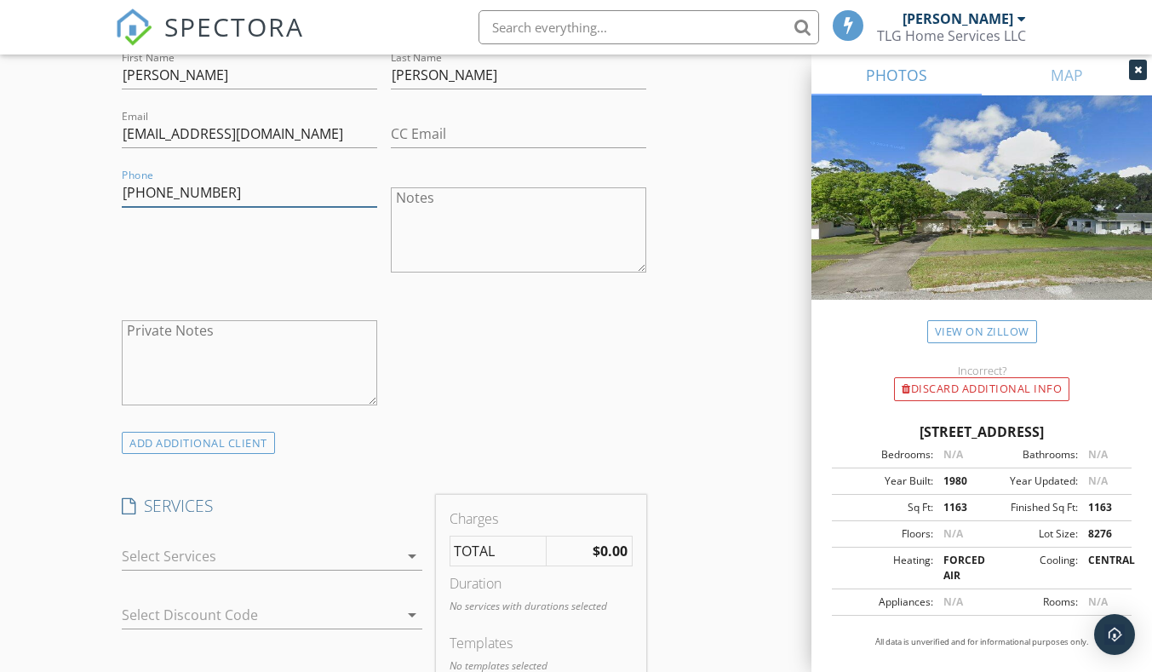
scroll to position [1022, 0]
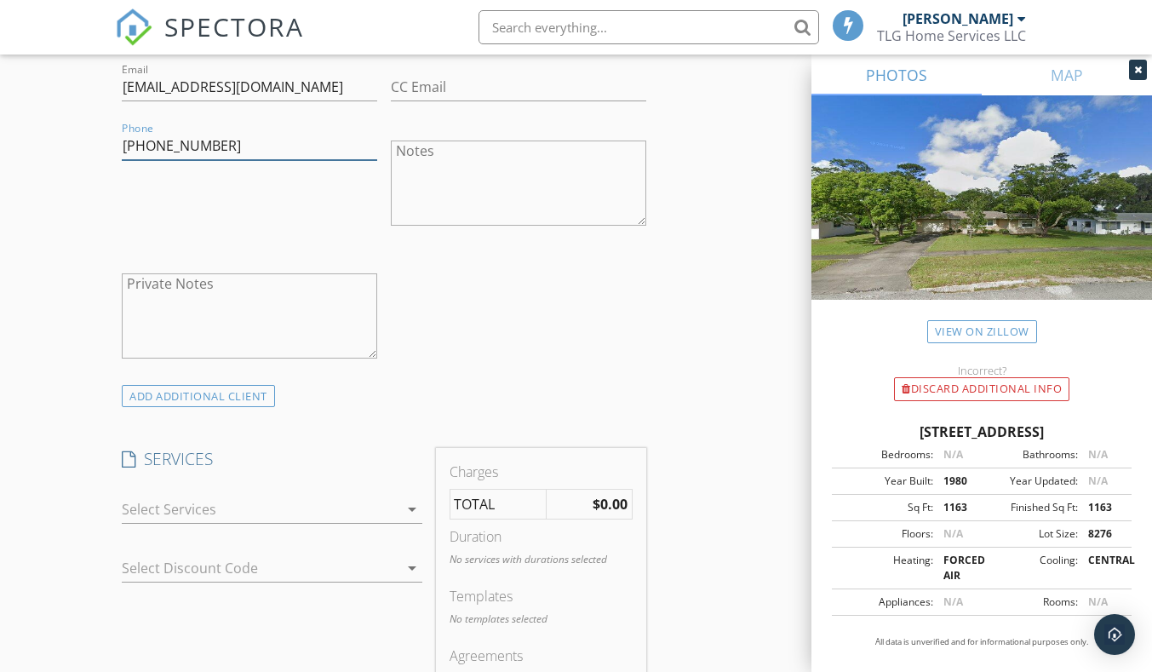
type input "786-218-8326"
click at [330, 511] on div at bounding box center [260, 509] width 276 height 27
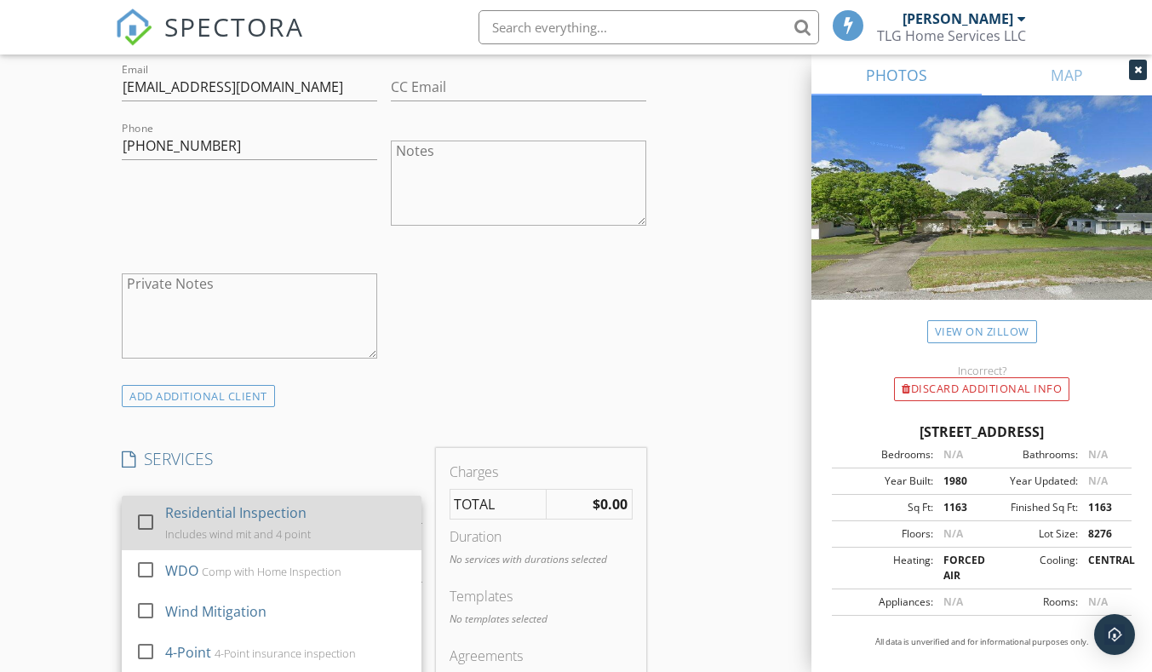
click at [321, 512] on div "Residential Inspection Includes wind mit and 4 point" at bounding box center [286, 523] width 243 height 55
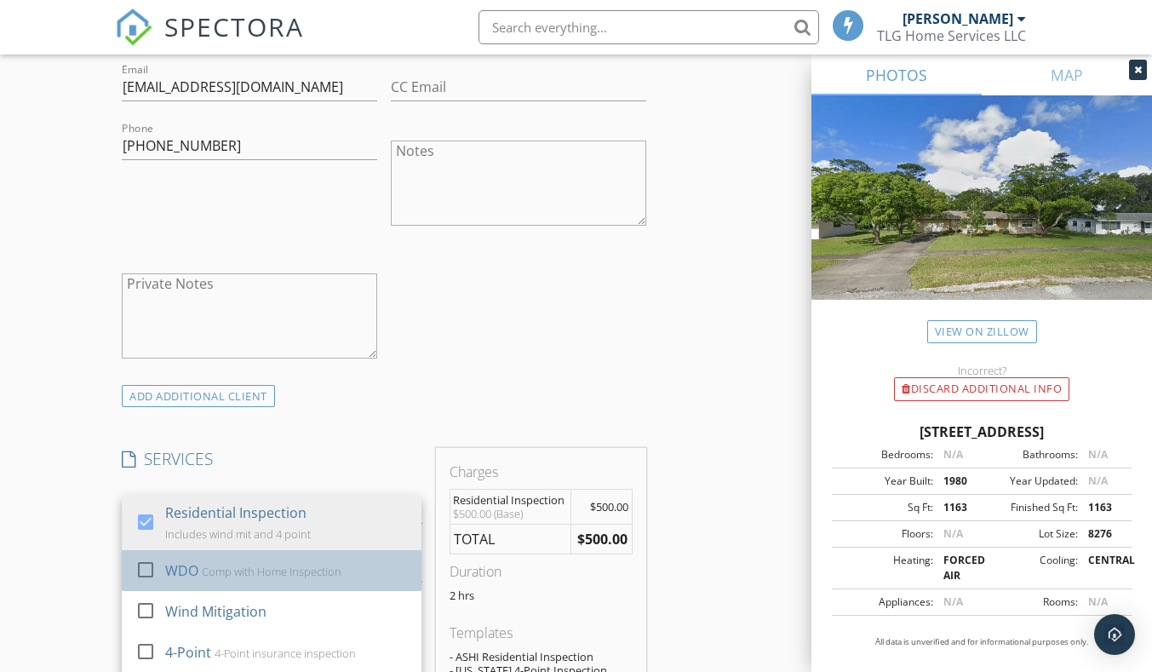
click at [256, 581] on div "WDO Comp with Home Inspection" at bounding box center [286, 571] width 243 height 34
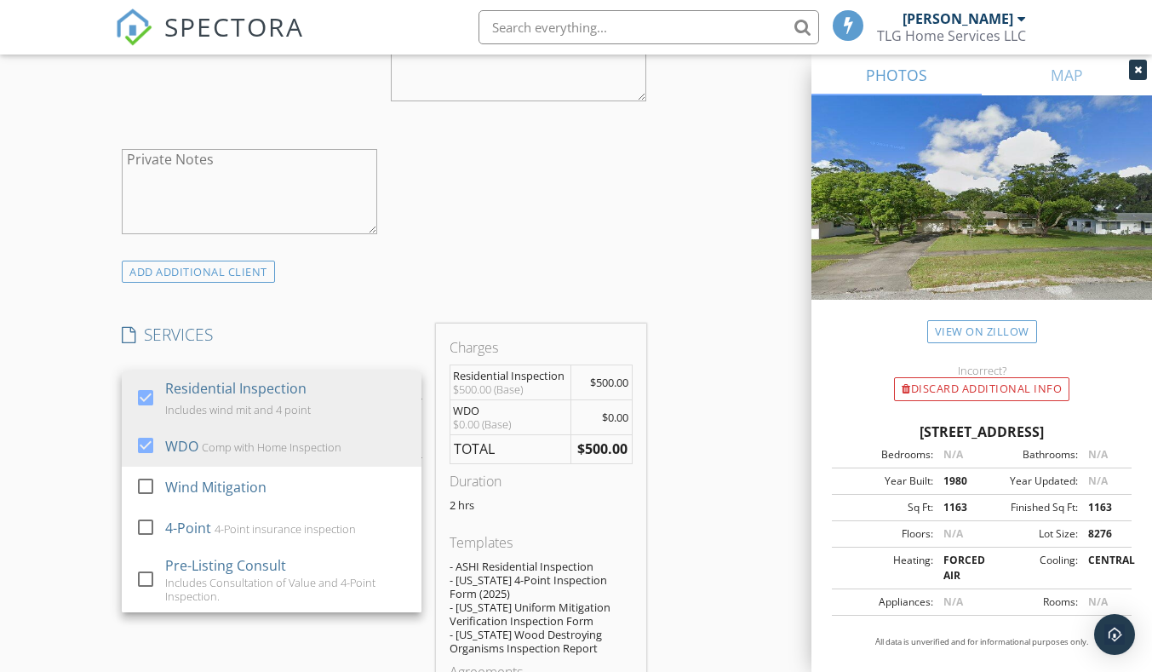
scroll to position [1278, 0]
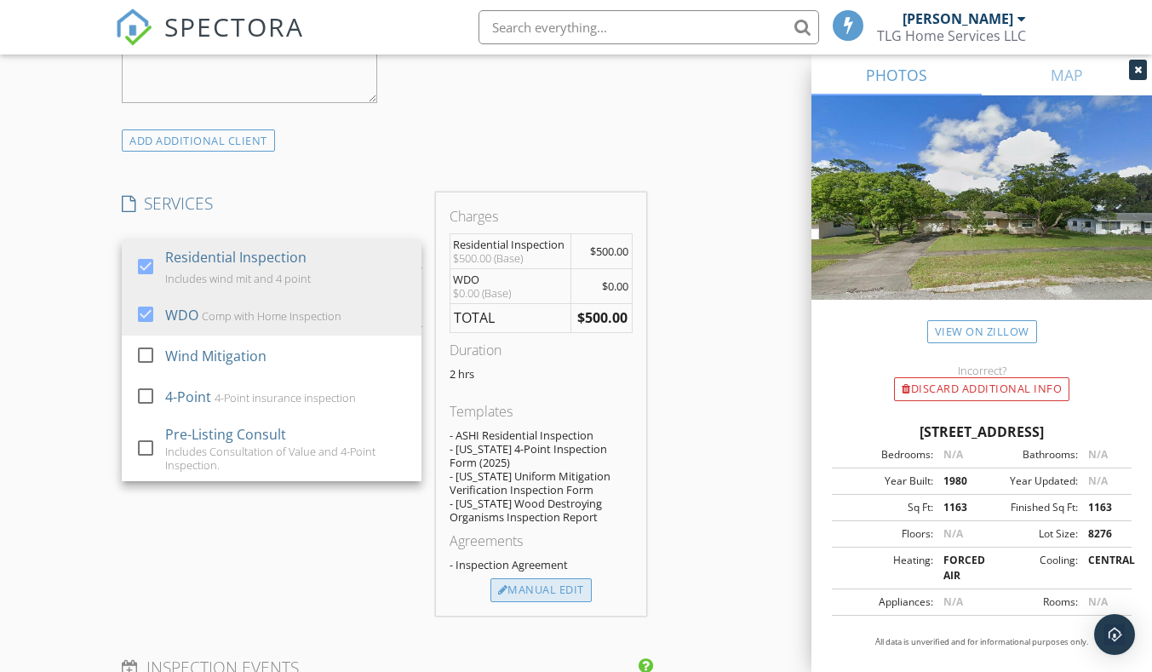
click at [543, 589] on div "Manual Edit" at bounding box center [541, 590] width 101 height 24
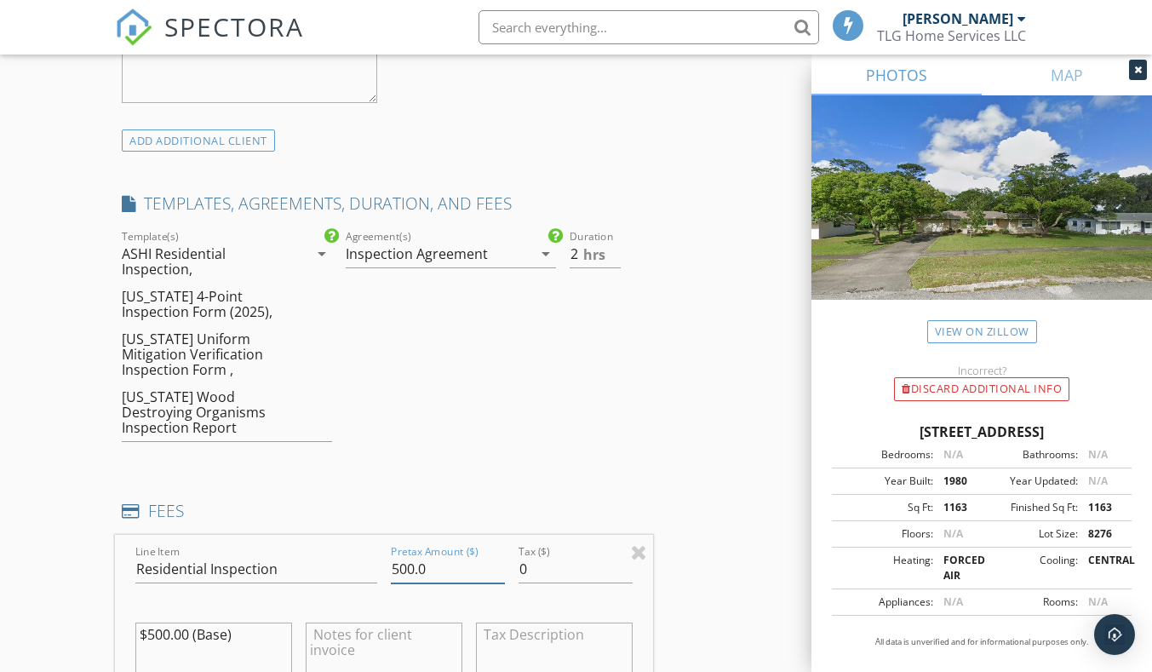
drag, startPoint x: 451, startPoint y: 573, endPoint x: 348, endPoint y: 588, distance: 103.2
click at [348, 588] on div "Line Item Residential Inspection Pretax Amount ($) 500.0 Tax ($) 0 $500.00 (Bas…" at bounding box center [383, 637] width 537 height 205
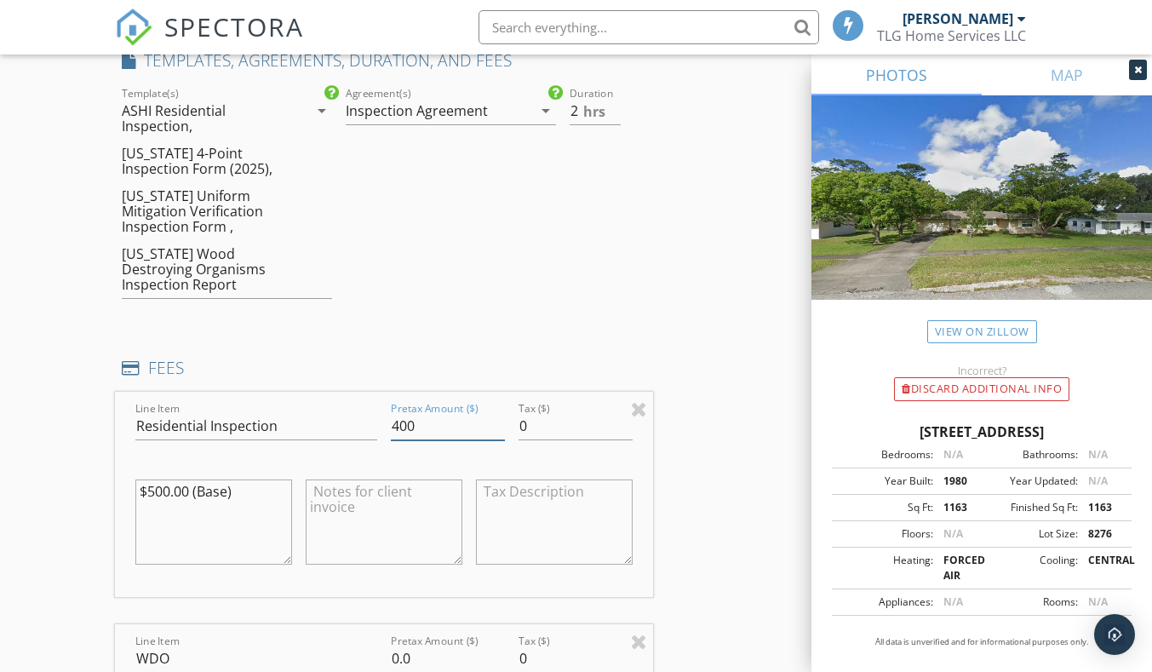
scroll to position [1448, 0]
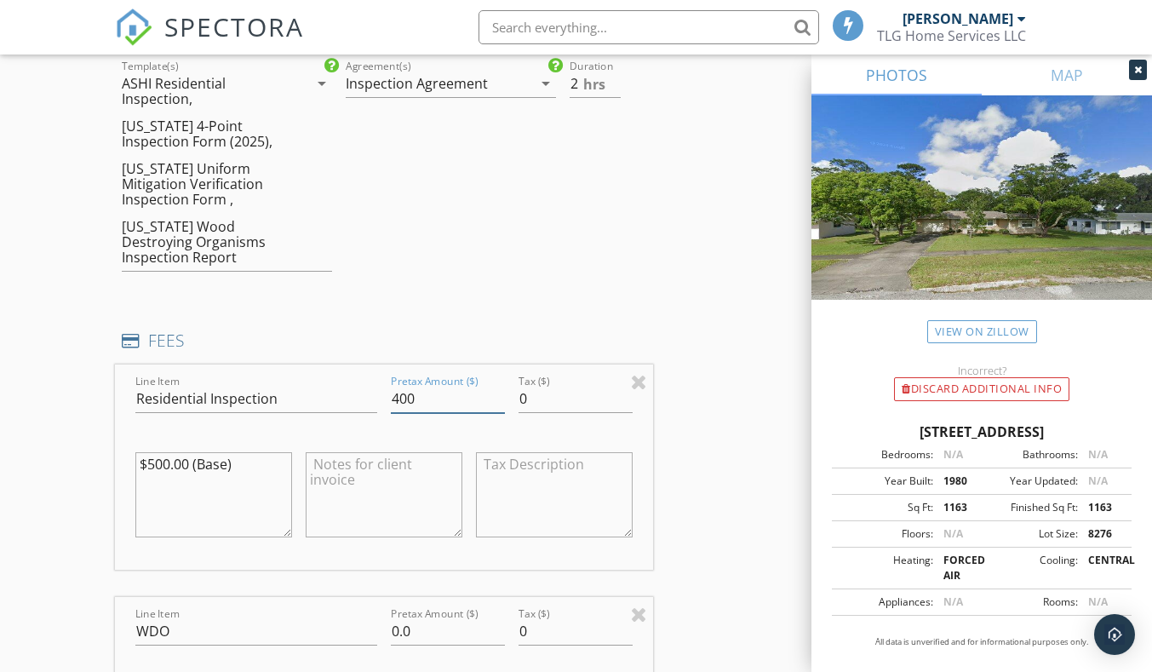
type input "400"
click at [368, 504] on textarea at bounding box center [384, 494] width 157 height 85
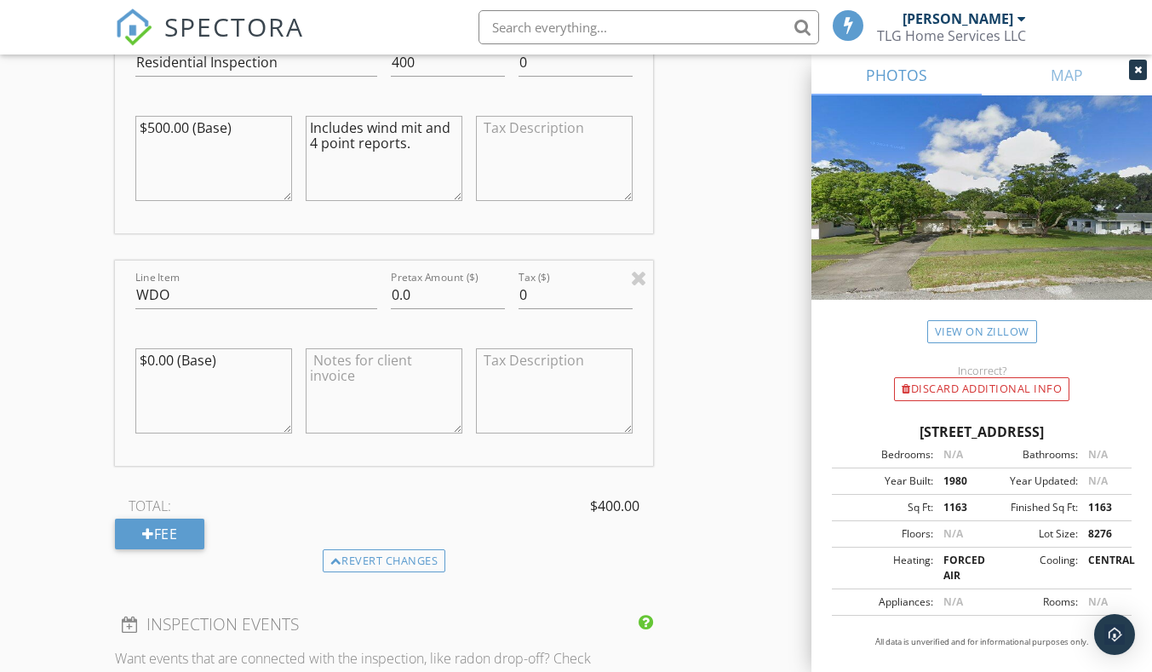
scroll to position [1789, 0]
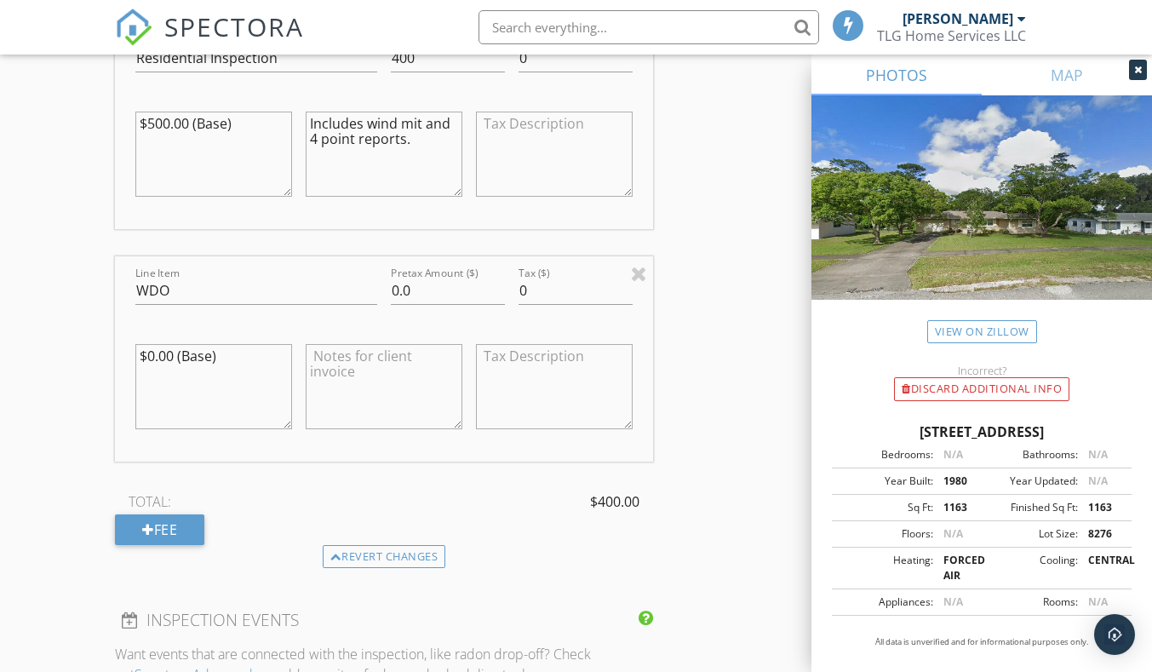
type textarea "Includes wind mit and 4 point reports."
click at [415, 395] on textarea at bounding box center [384, 386] width 157 height 85
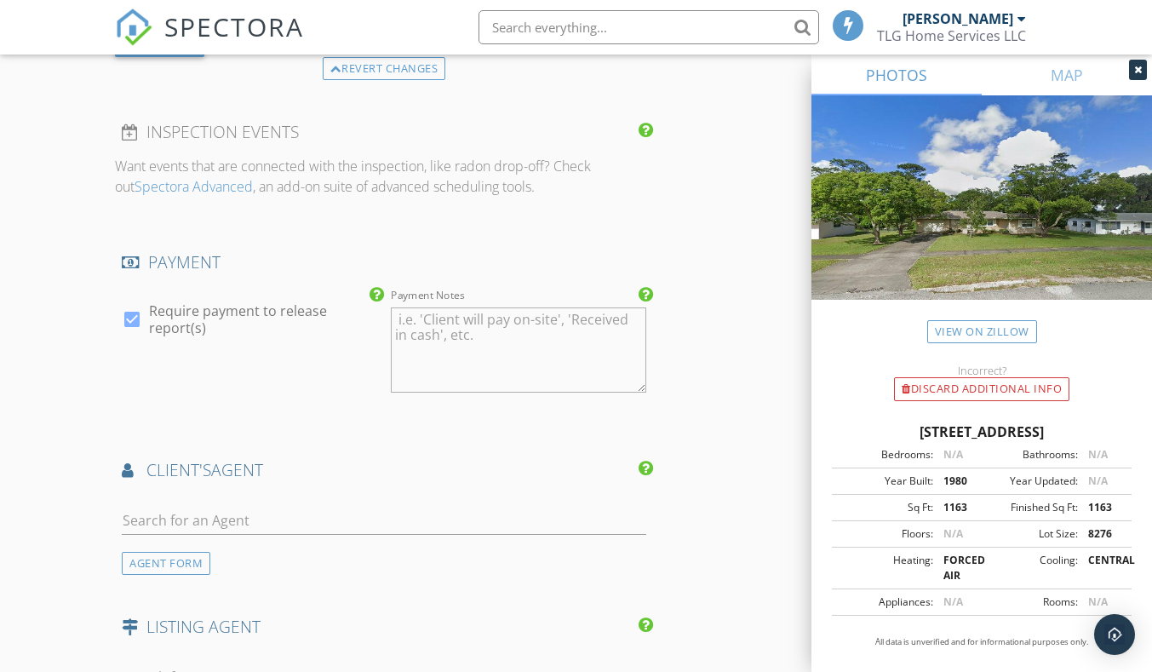
scroll to position [2300, 0]
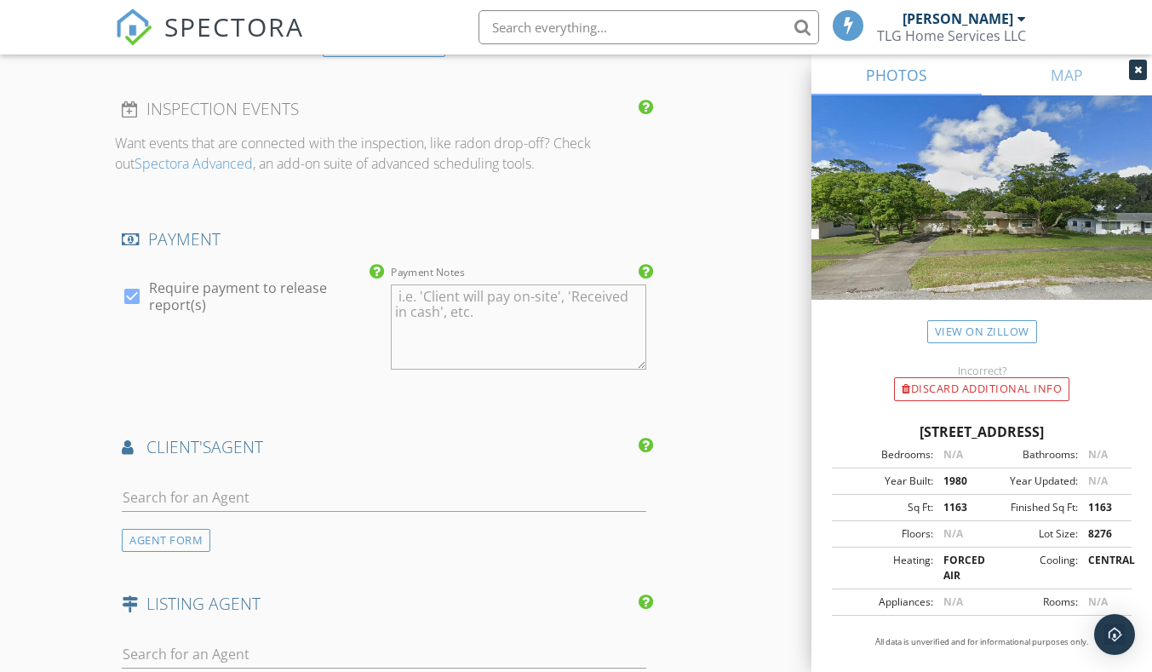
type textarea "Comp"
click at [325, 492] on input "text" at bounding box center [384, 498] width 524 height 28
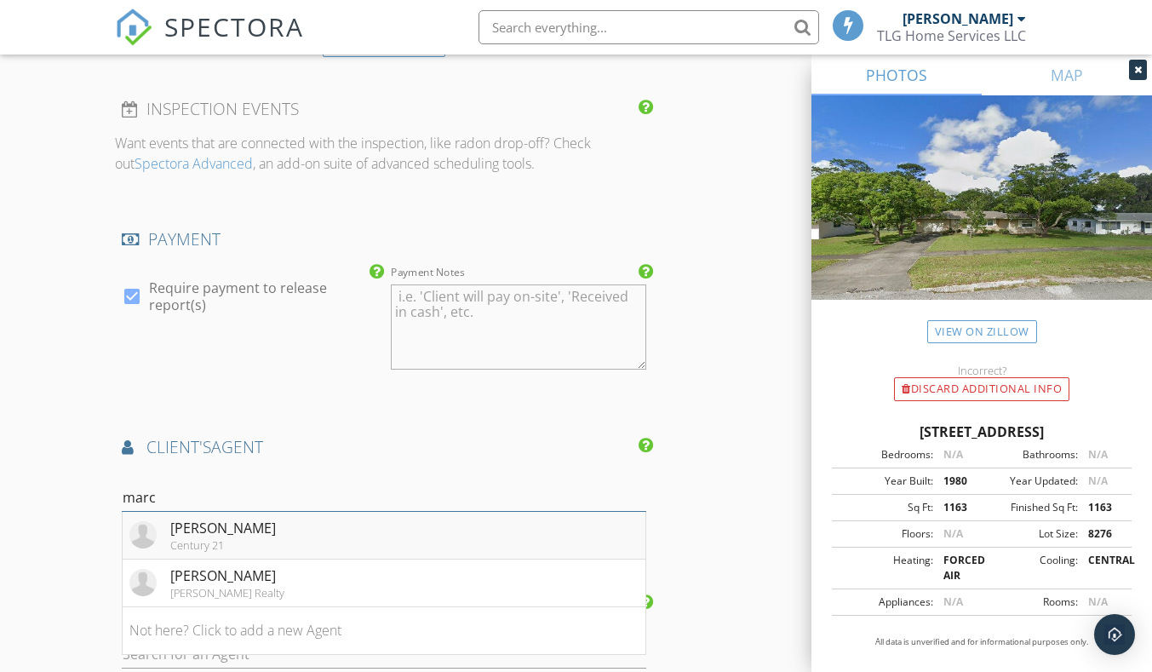
type input "marc"
click at [288, 538] on li "Marc Trimboli Century 21" at bounding box center [384, 536] width 522 height 48
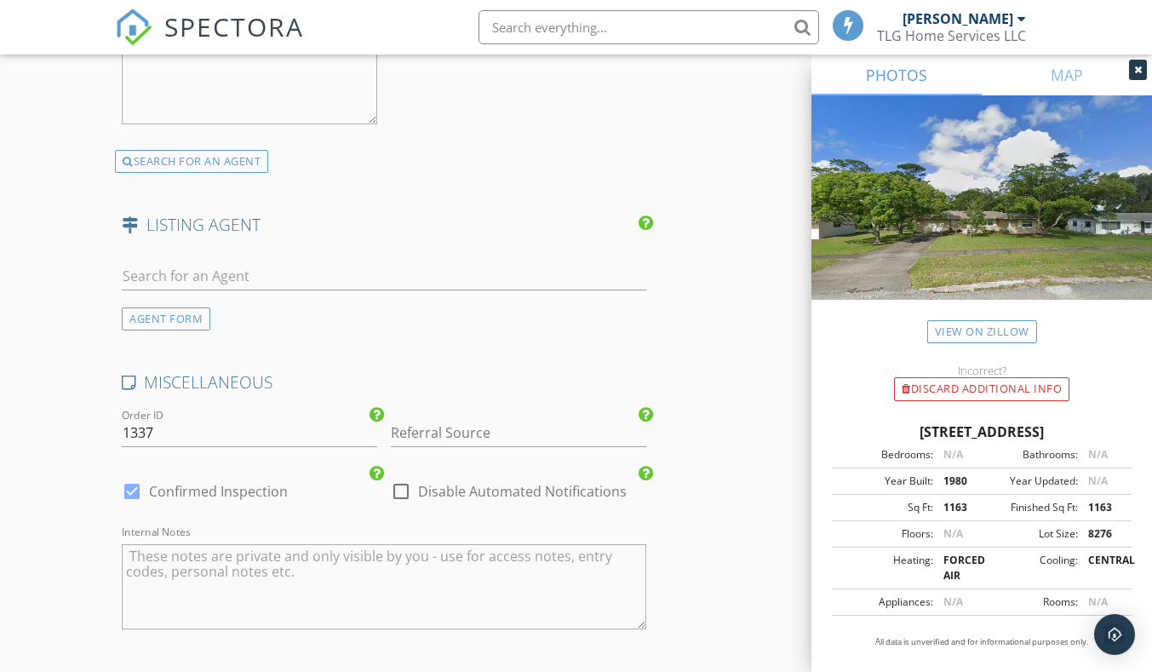
scroll to position [3356, 0]
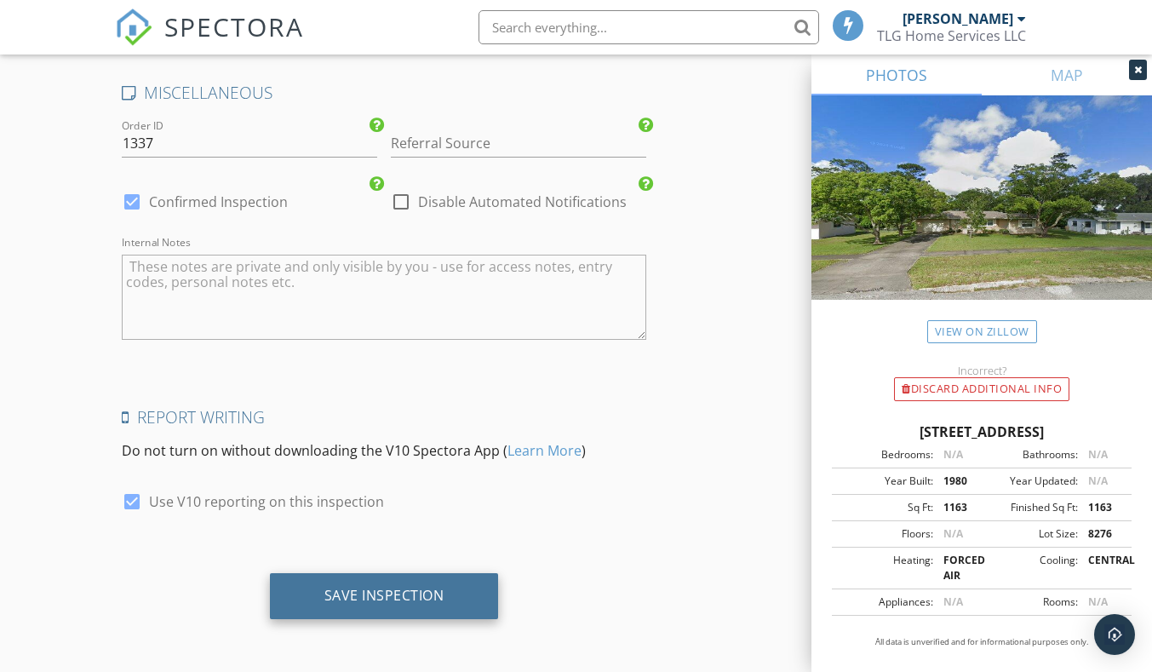
click at [401, 604] on div "Save Inspection" at bounding box center [384, 596] width 229 height 46
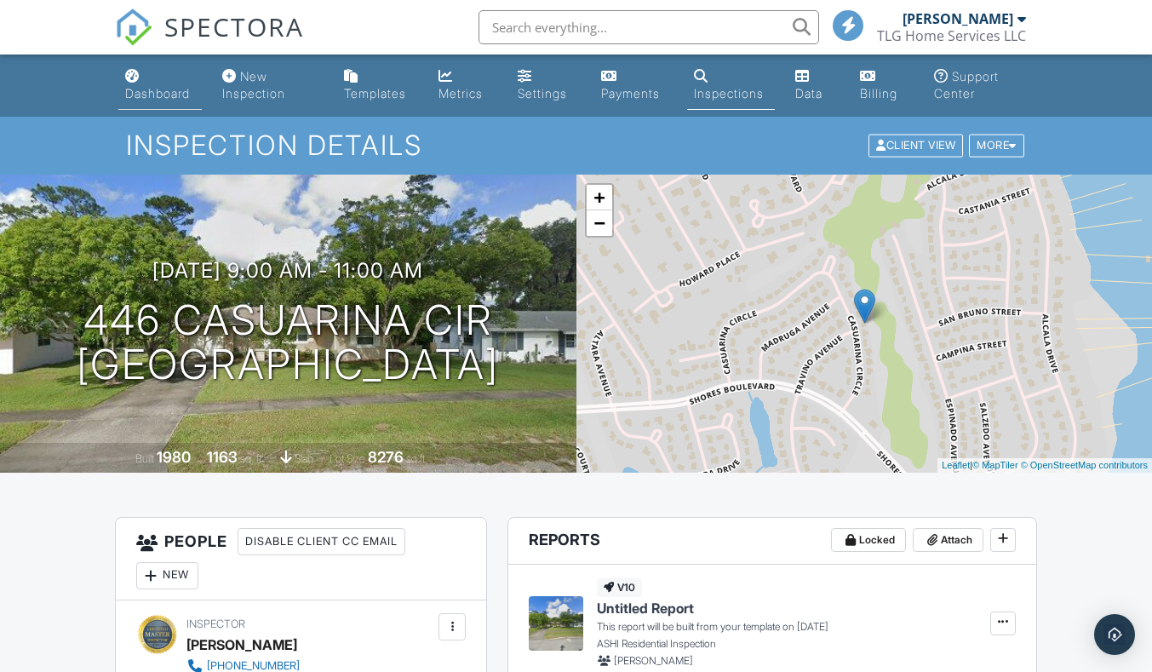
drag, startPoint x: 0, startPoint y: 0, endPoint x: 170, endPoint y: 92, distance: 193.6
click at [170, 92] on div "Dashboard" at bounding box center [157, 93] width 65 height 14
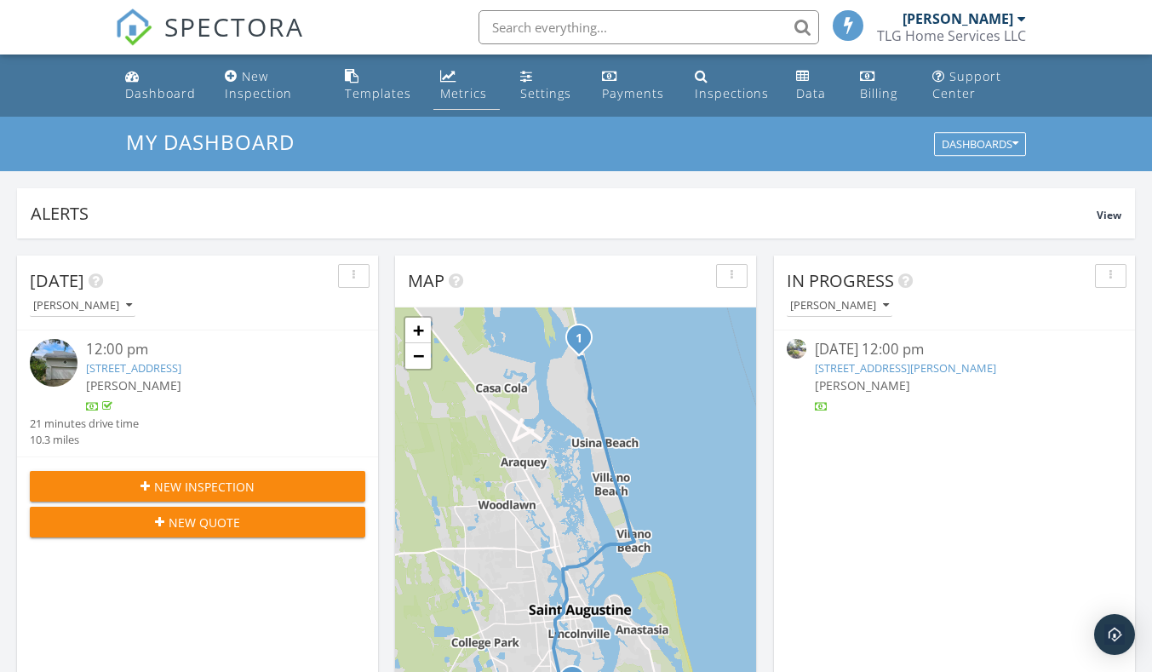
click at [465, 102] on link "Metrics" at bounding box center [466, 85] width 67 height 49
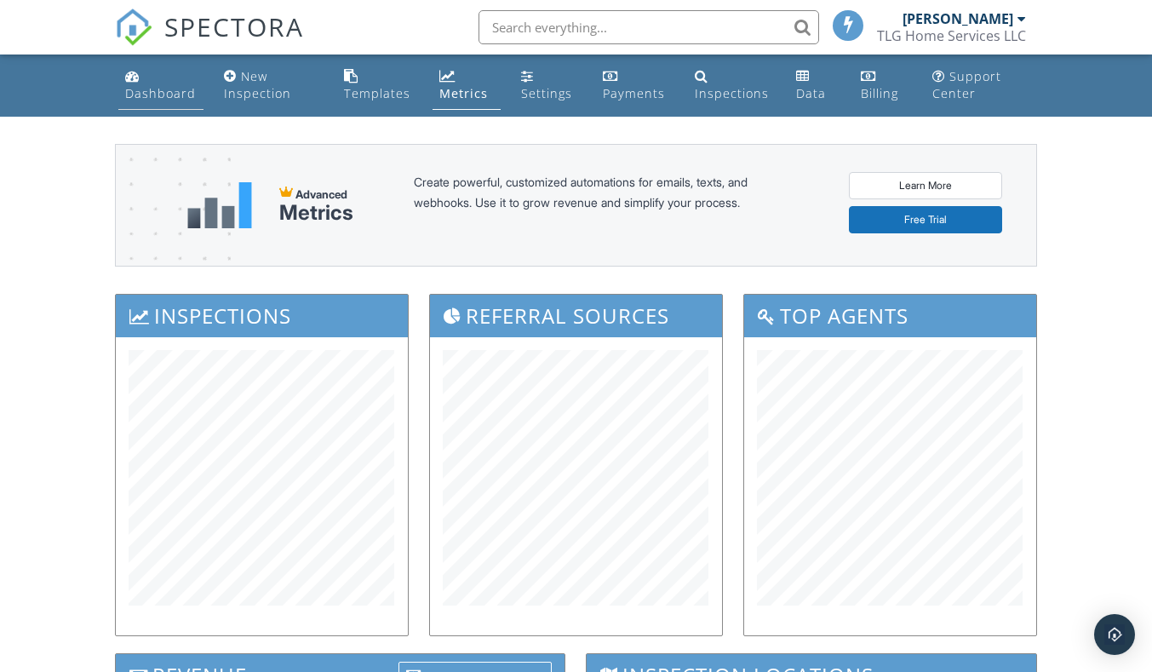
click at [163, 99] on div "Dashboard" at bounding box center [160, 93] width 71 height 16
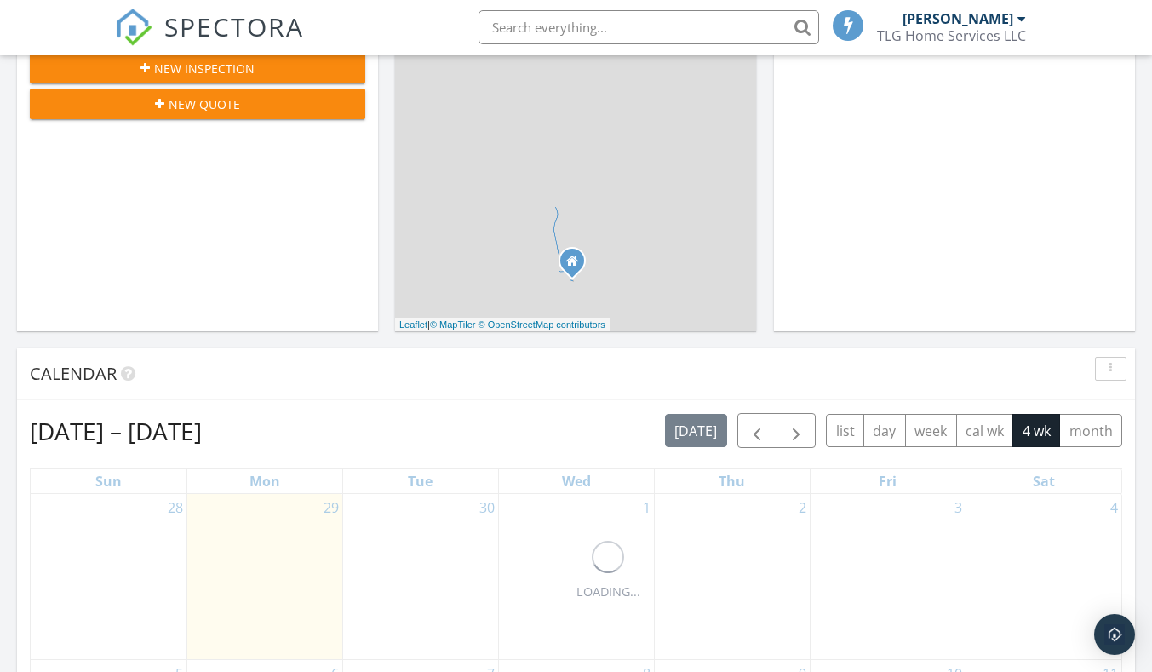
scroll to position [511, 0]
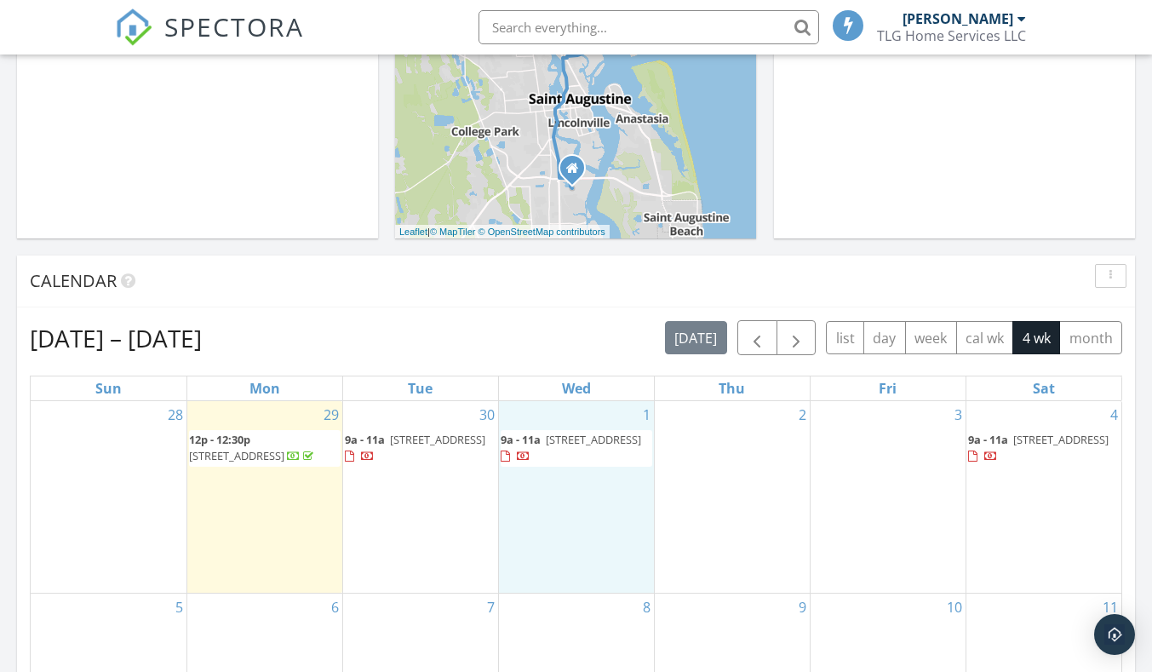
click at [525, 527] on div "1 9a - 11a 205 River Hl Dr, Welaka 32193" at bounding box center [576, 497] width 155 height 192
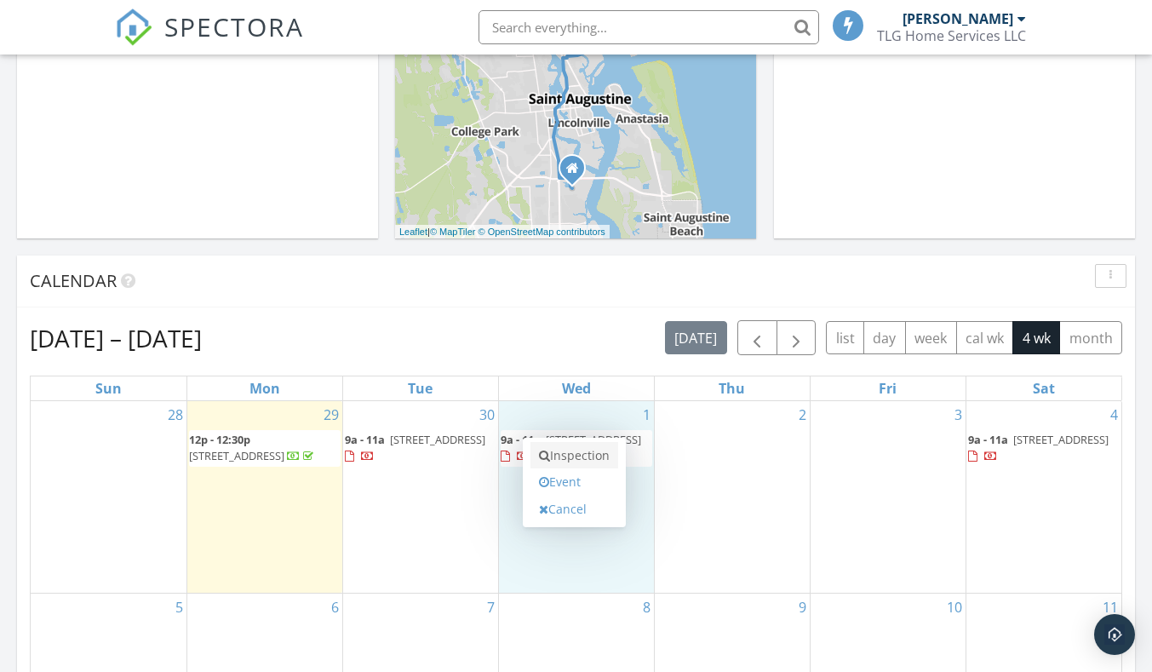
click at [577, 451] on link "Inspection" at bounding box center [575, 455] width 88 height 27
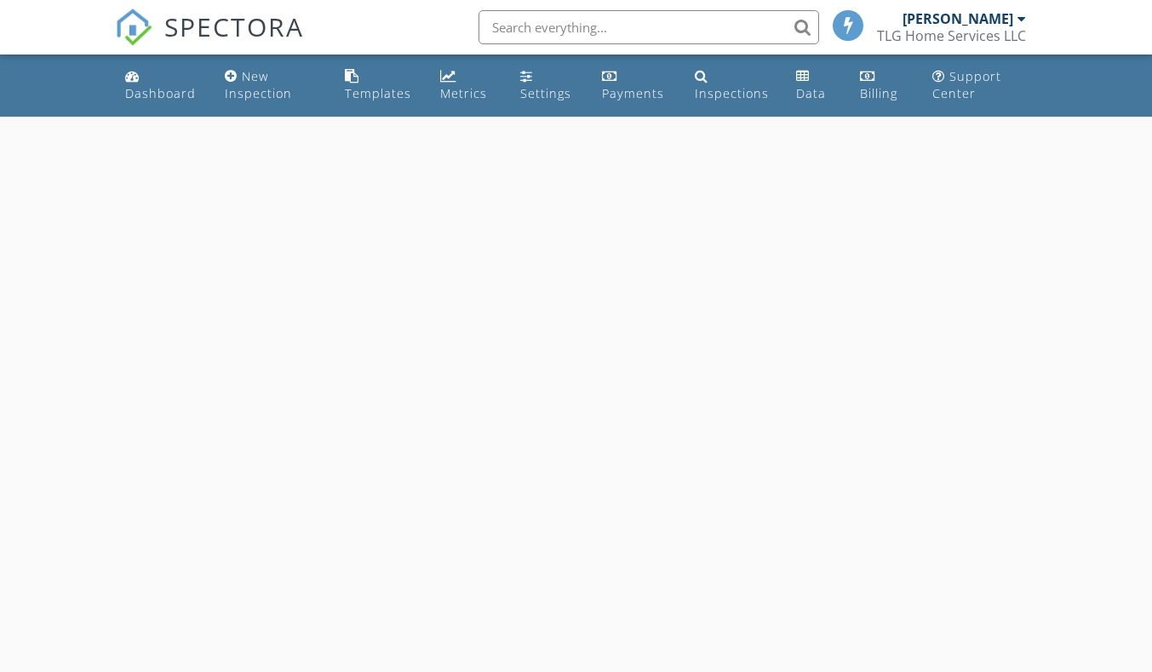
select select "9"
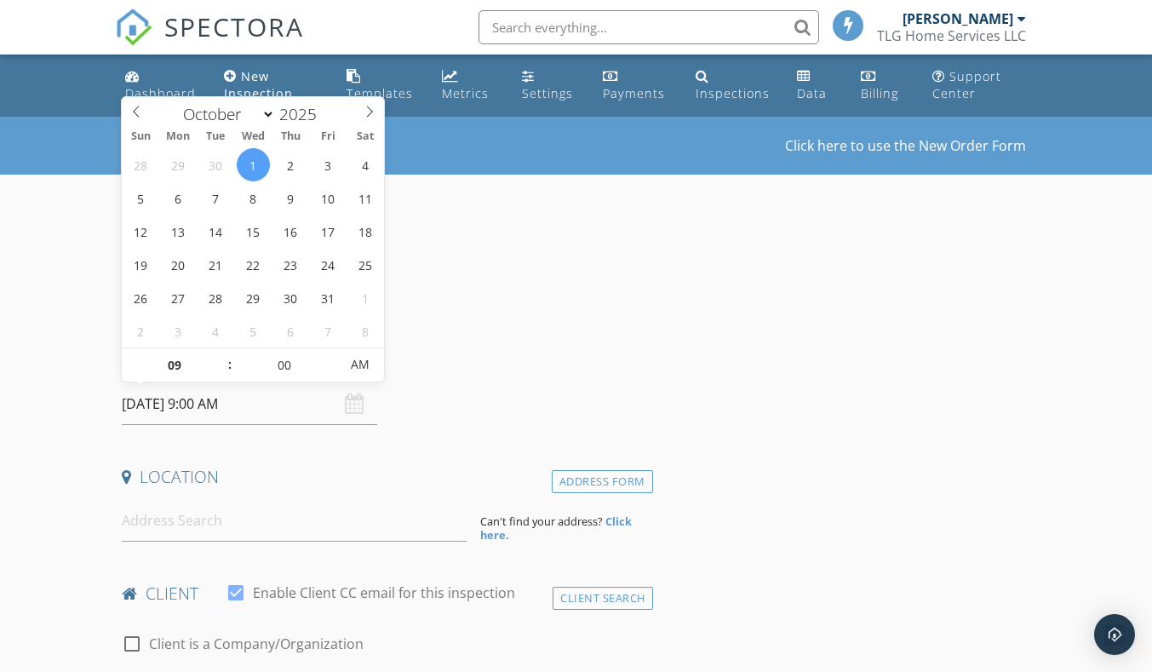
click at [280, 400] on input "[DATE] 9:00 AM" at bounding box center [250, 404] width 256 height 42
type input "10"
type input "[DATE] 10:00 AM"
click at [221, 358] on span at bounding box center [221, 356] width 12 height 17
type input "11"
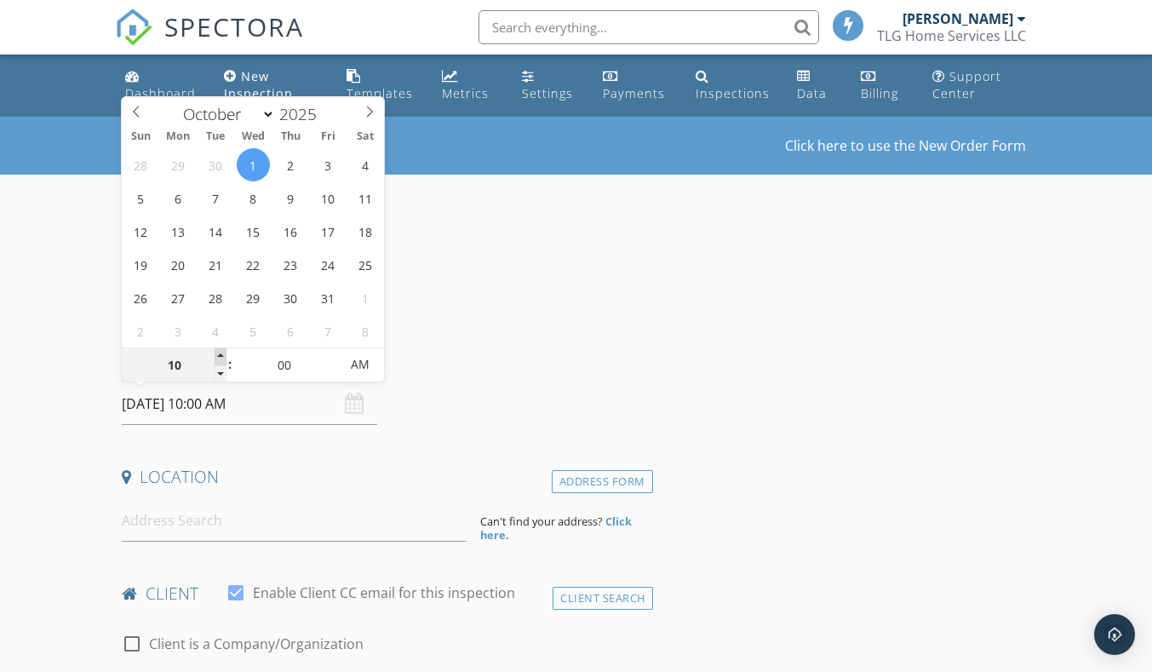
type input "[DATE] 11:00 AM"
click at [221, 358] on span at bounding box center [221, 356] width 12 height 17
type input "05"
type input "[DATE] 11:05 AM"
click at [334, 354] on span at bounding box center [331, 356] width 12 height 17
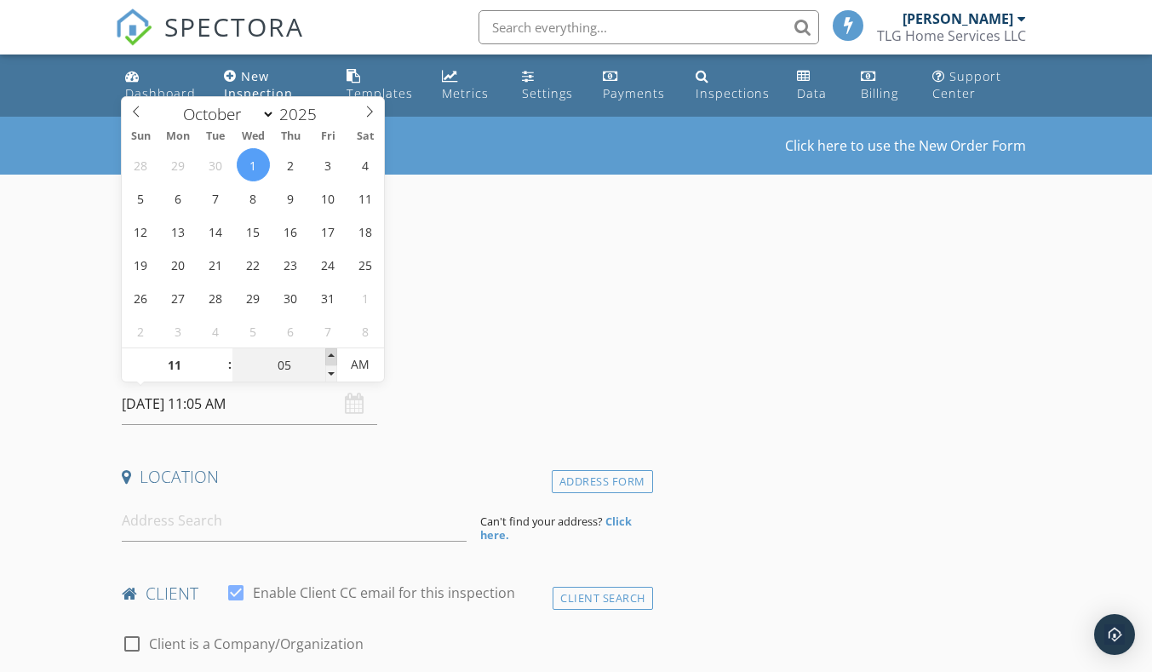
type input "10"
type input "[DATE] 11:10 AM"
click at [334, 354] on span at bounding box center [331, 356] width 12 height 17
type input "15"
type input "[DATE] 11:15 AM"
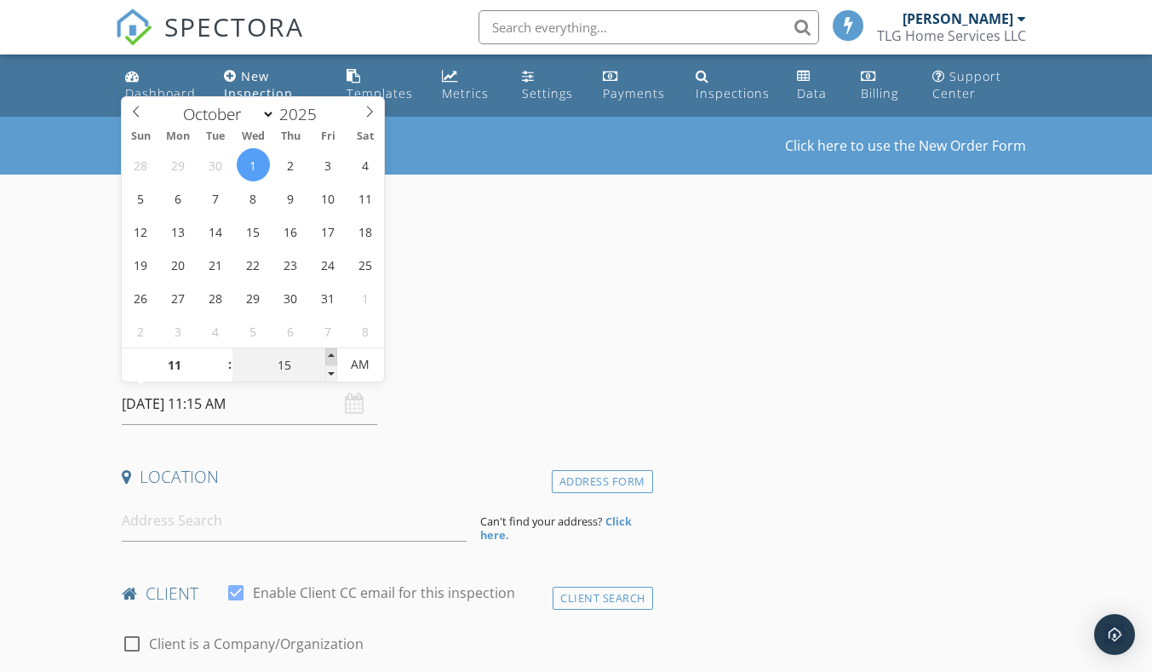
click at [334, 354] on span at bounding box center [331, 356] width 12 height 17
type input "20"
type input "[DATE] 11:20 AM"
click at [334, 354] on span at bounding box center [331, 356] width 12 height 17
type input "25"
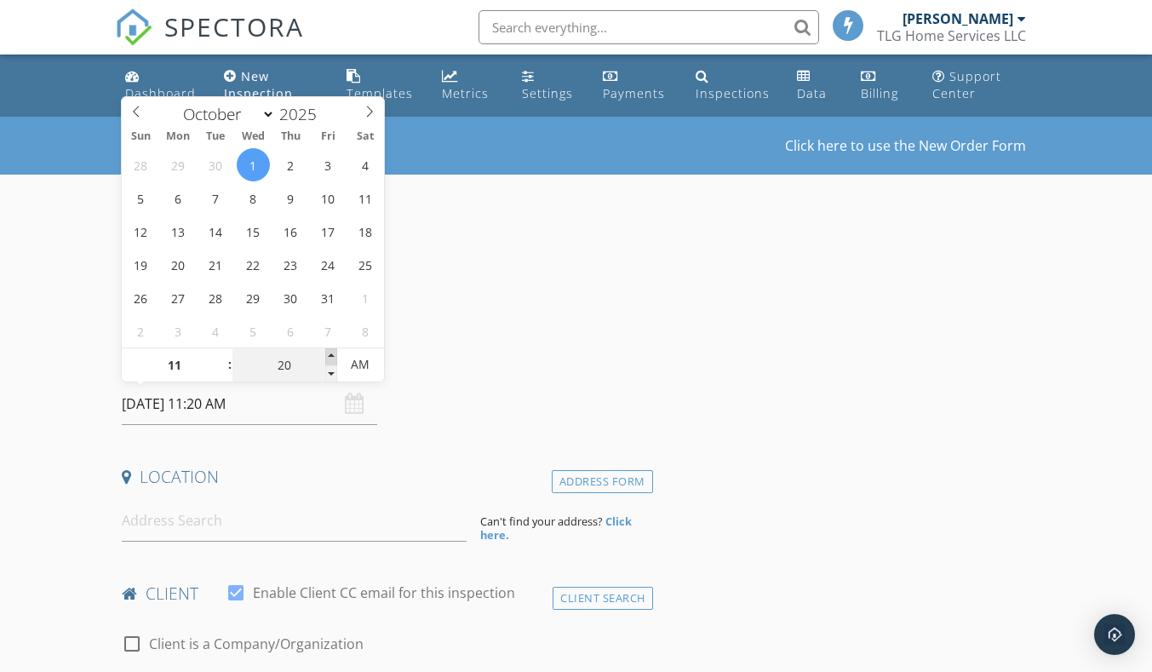
type input "[DATE] 11:25 AM"
click at [334, 354] on span at bounding box center [331, 356] width 12 height 17
type input "30"
type input "[DATE] 11:30 AM"
click at [334, 354] on span at bounding box center [331, 356] width 12 height 17
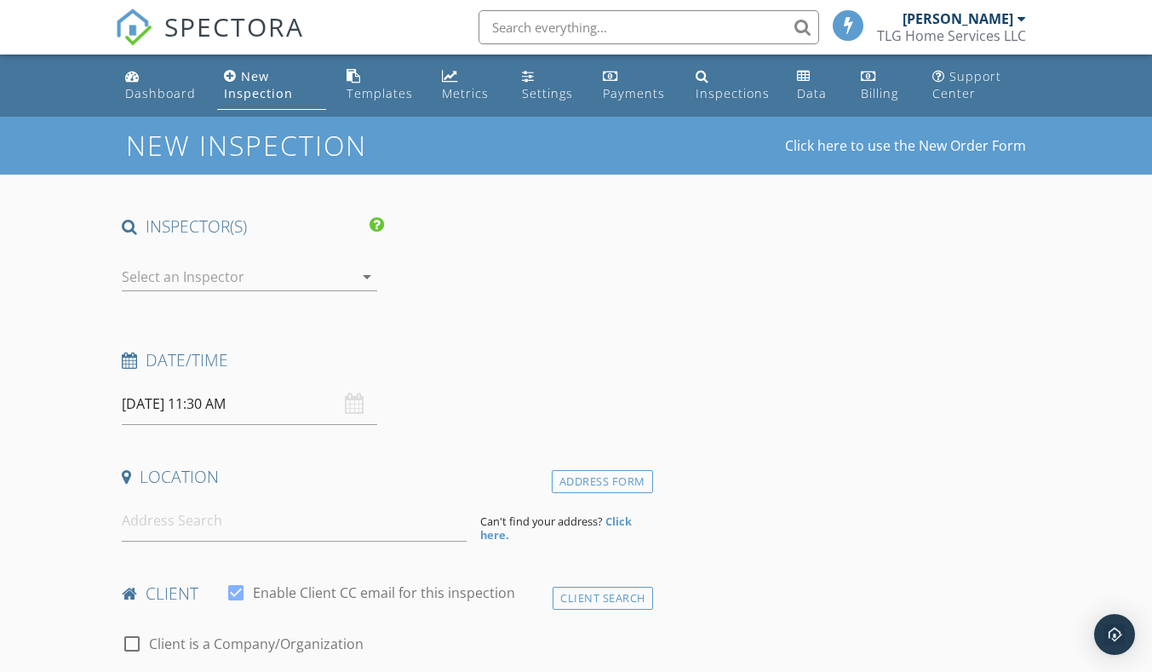
click at [319, 523] on input at bounding box center [294, 521] width 345 height 42
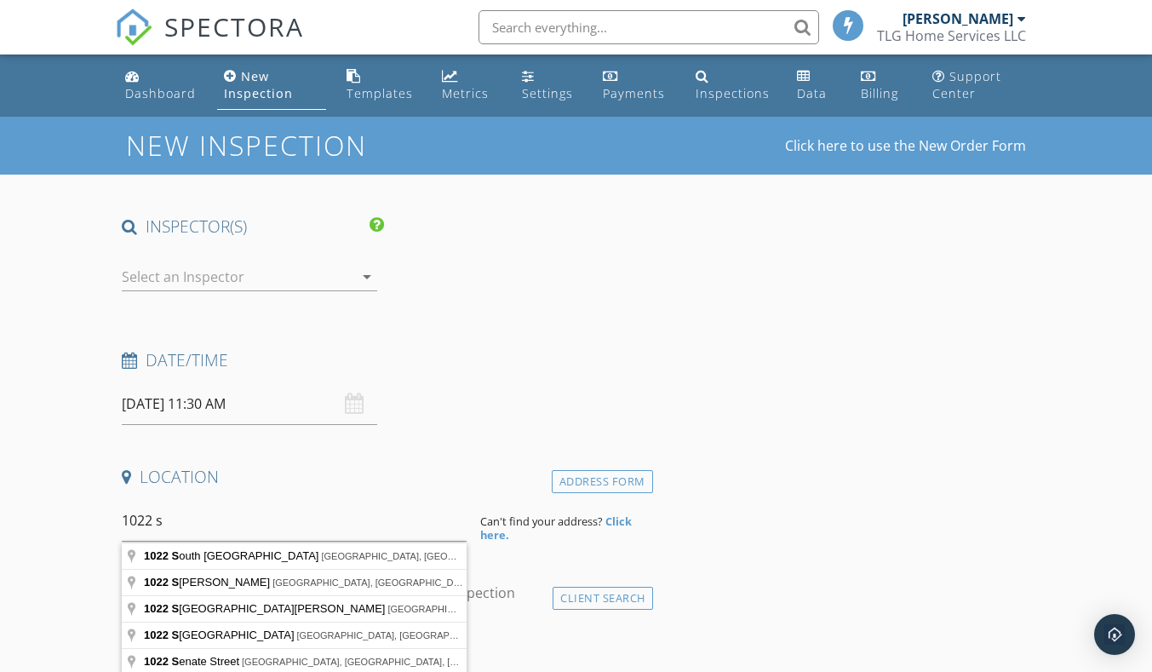
type input "[STREET_ADDRESS]"
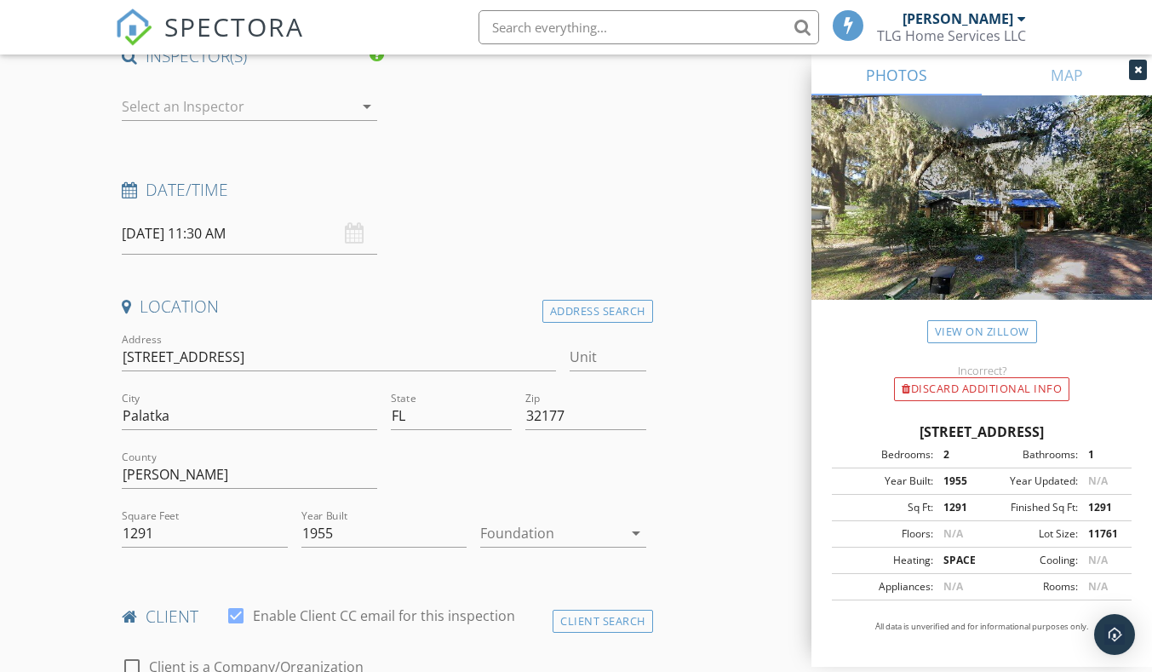
scroll to position [256, 0]
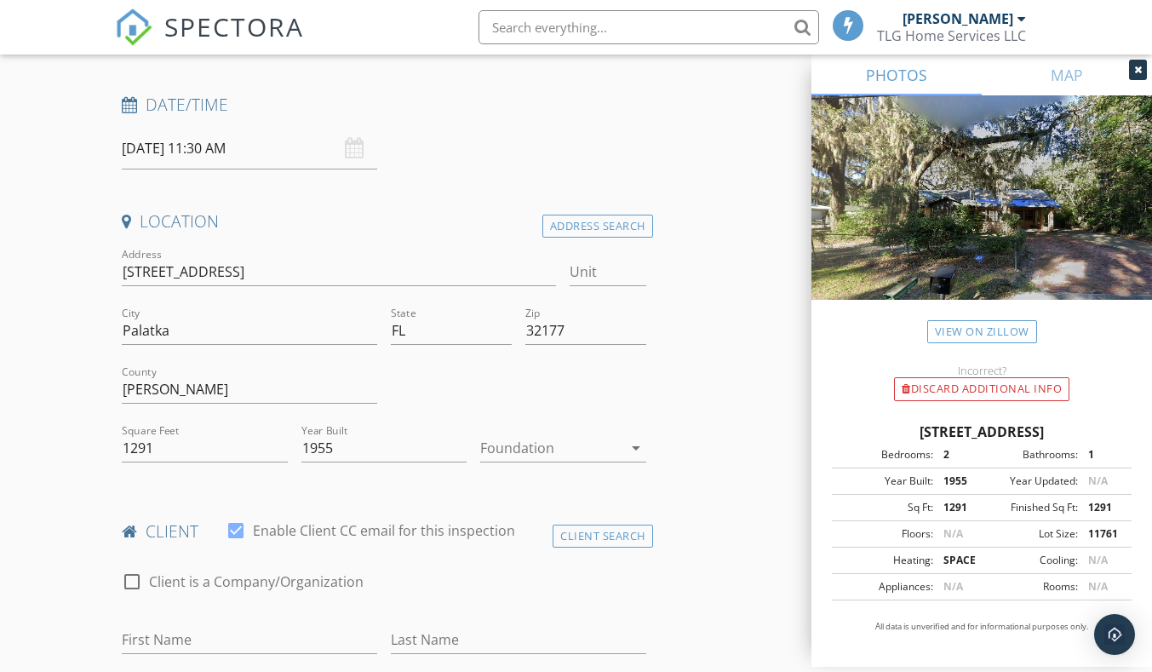
click at [516, 444] on div at bounding box center [550, 447] width 141 height 27
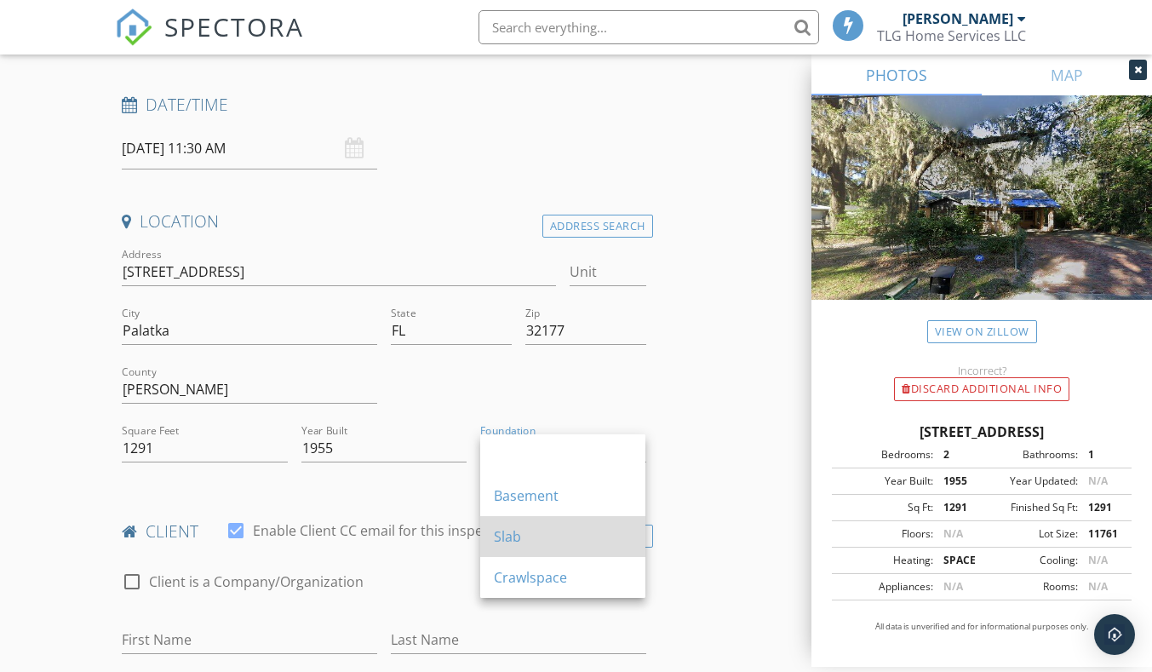
click at [546, 535] on div "Slab" at bounding box center [563, 536] width 138 height 20
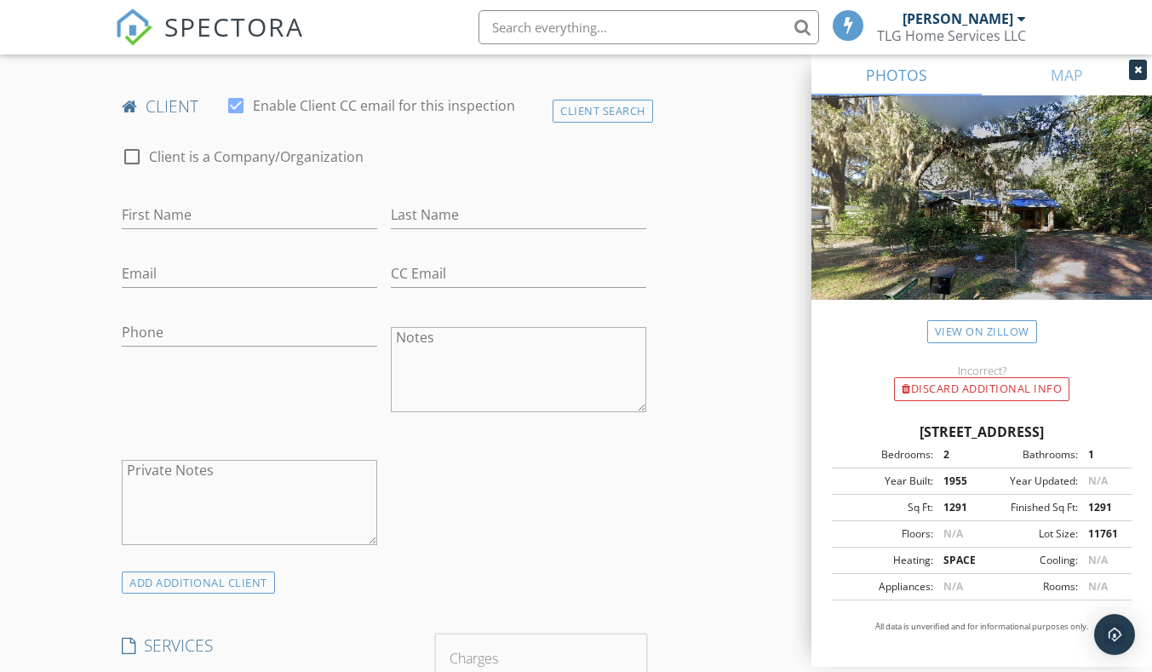
scroll to position [681, 0]
click at [192, 215] on input "First Name" at bounding box center [250, 214] width 256 height 28
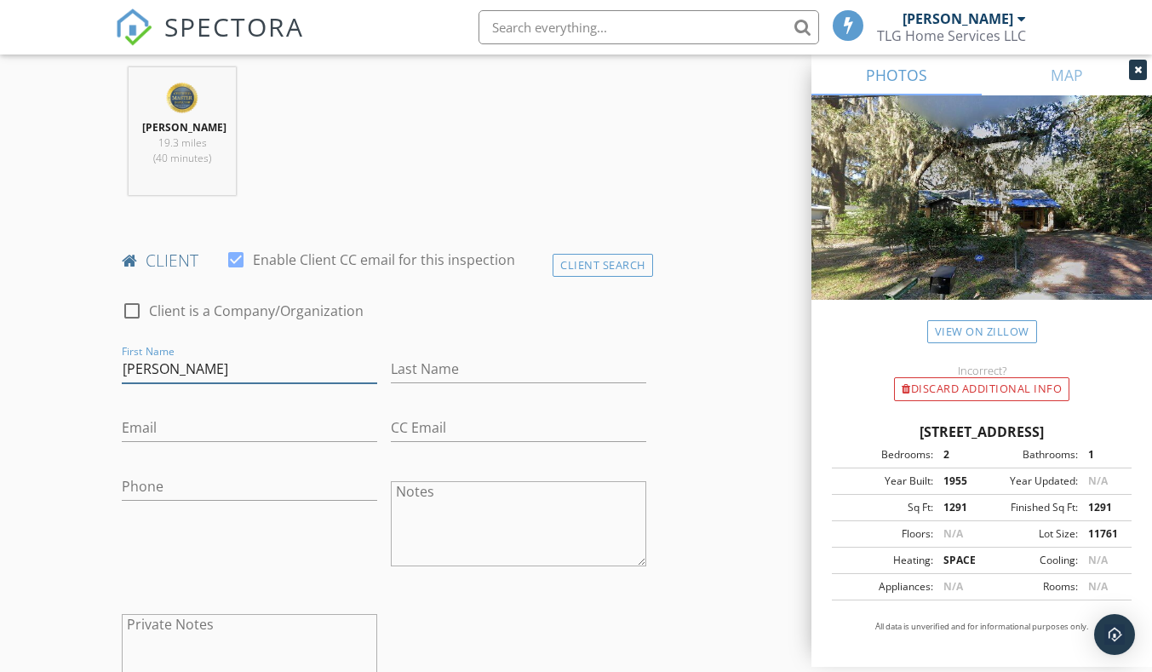
type input "[PERSON_NAME]"
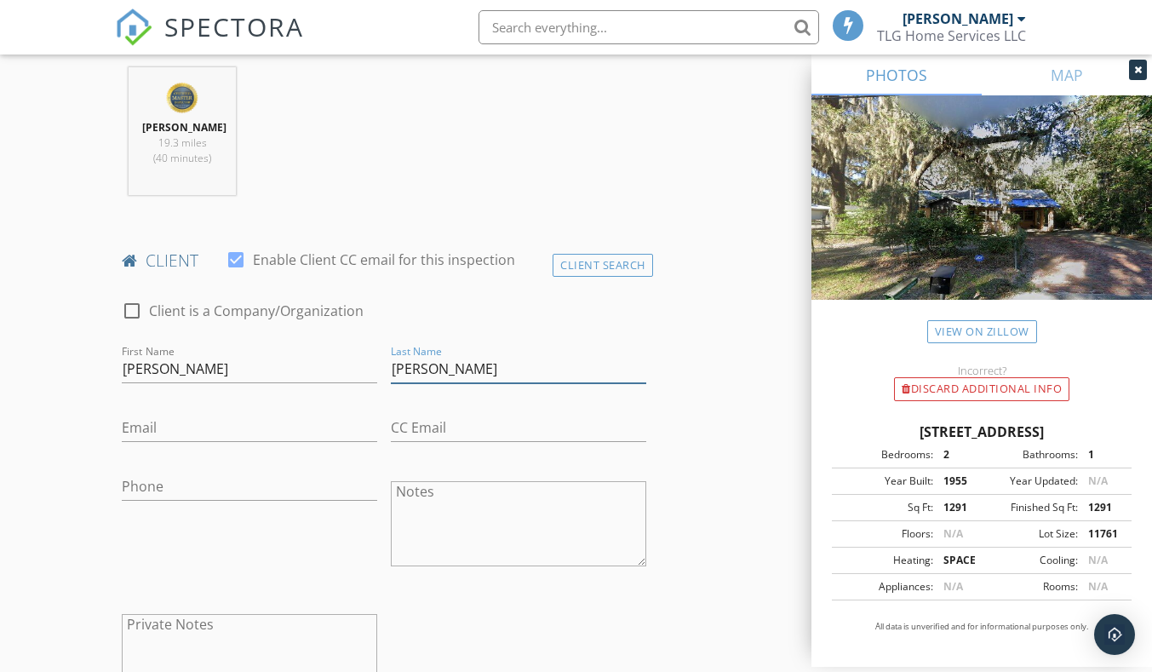
type input "[PERSON_NAME]"
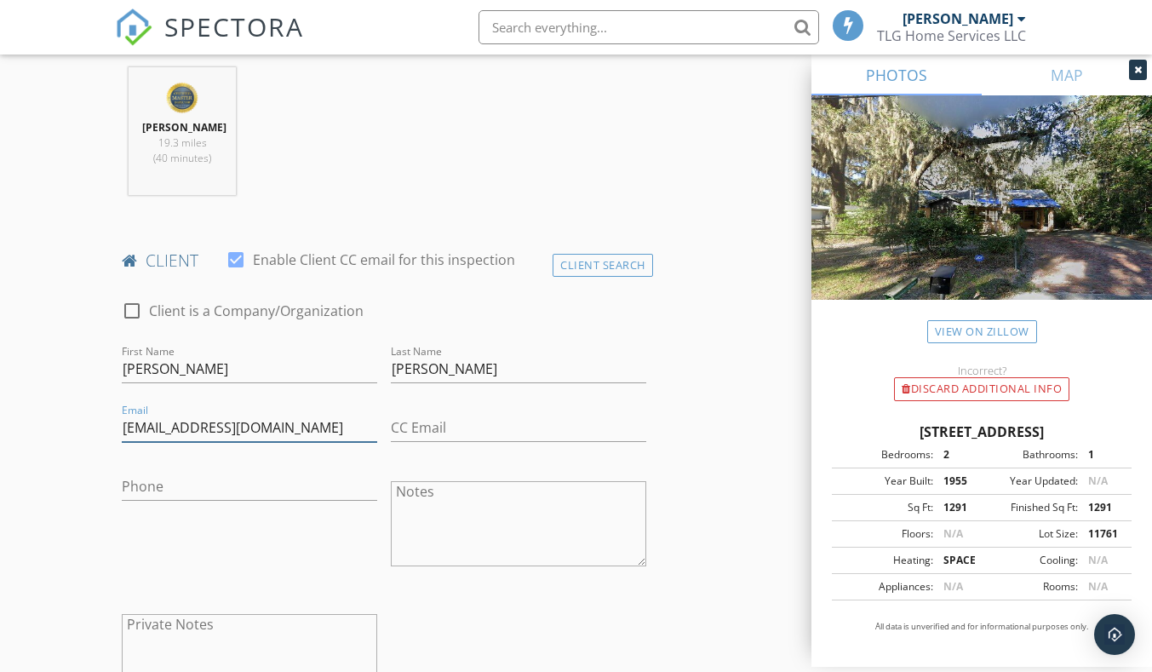
type input "[EMAIL_ADDRESS][DOMAIN_NAME]"
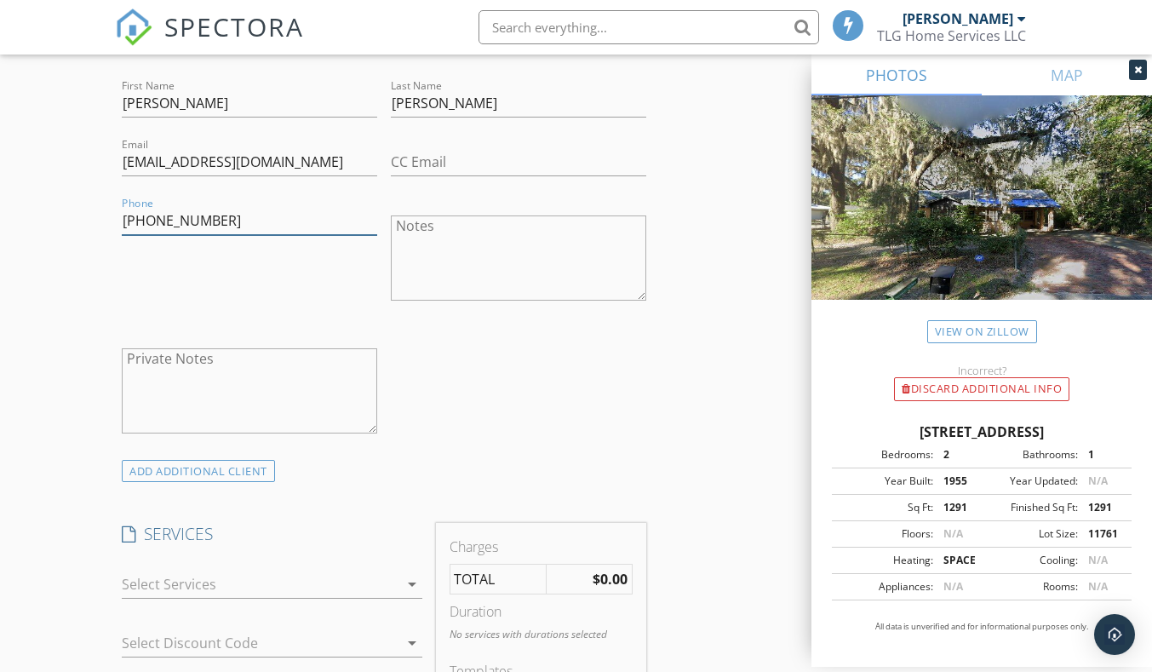
scroll to position [1192, 0]
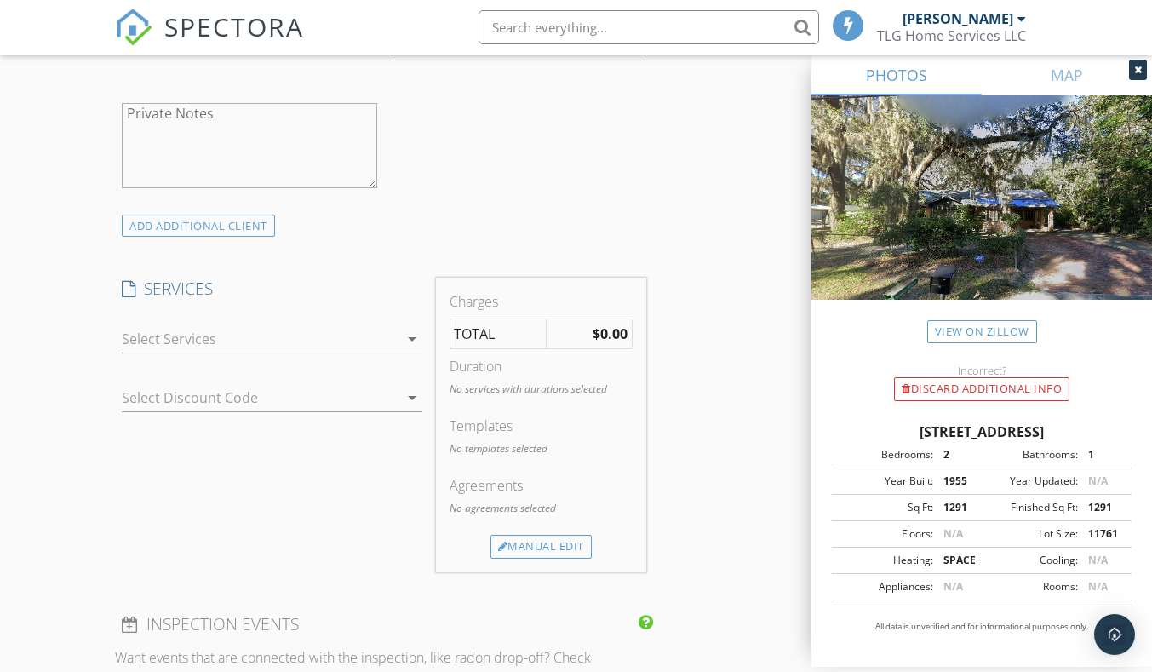
type input "[PHONE_NUMBER]"
click at [355, 339] on div at bounding box center [260, 338] width 276 height 27
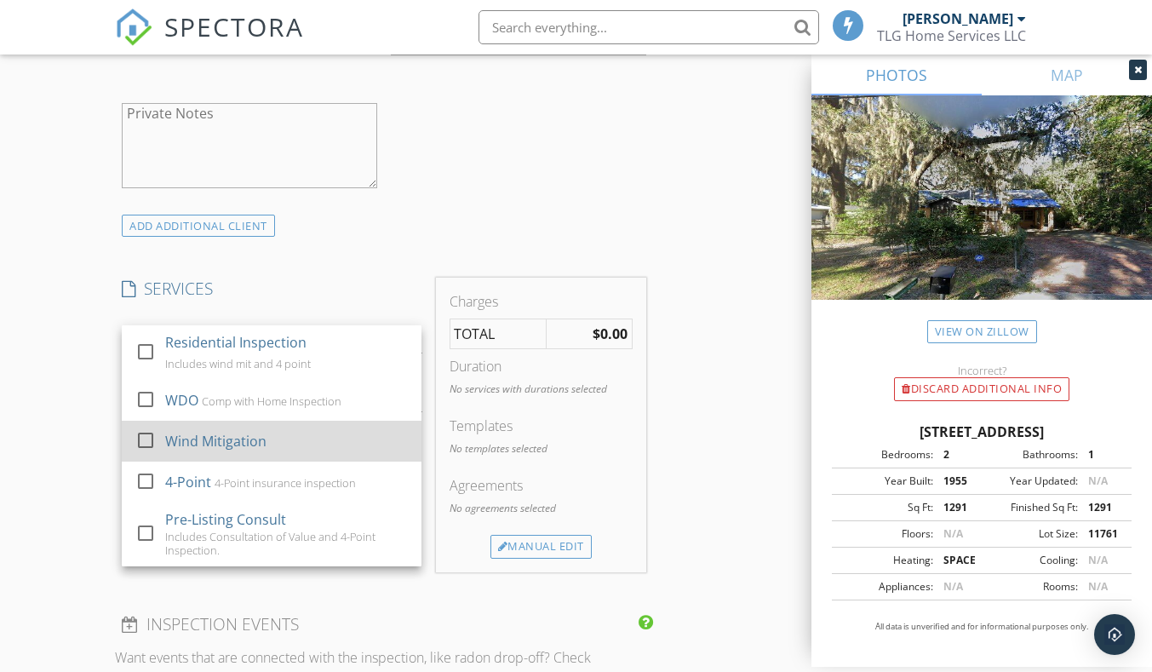
click at [298, 446] on div "Wind Mitigation" at bounding box center [286, 441] width 243 height 34
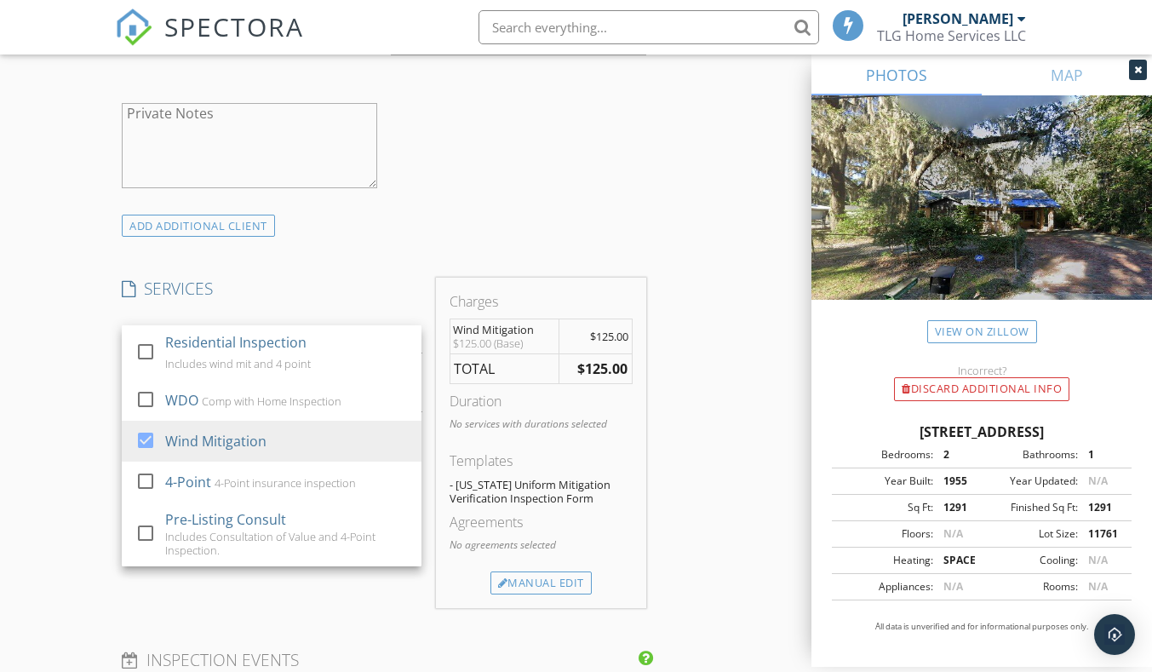
scroll to position [767, 0]
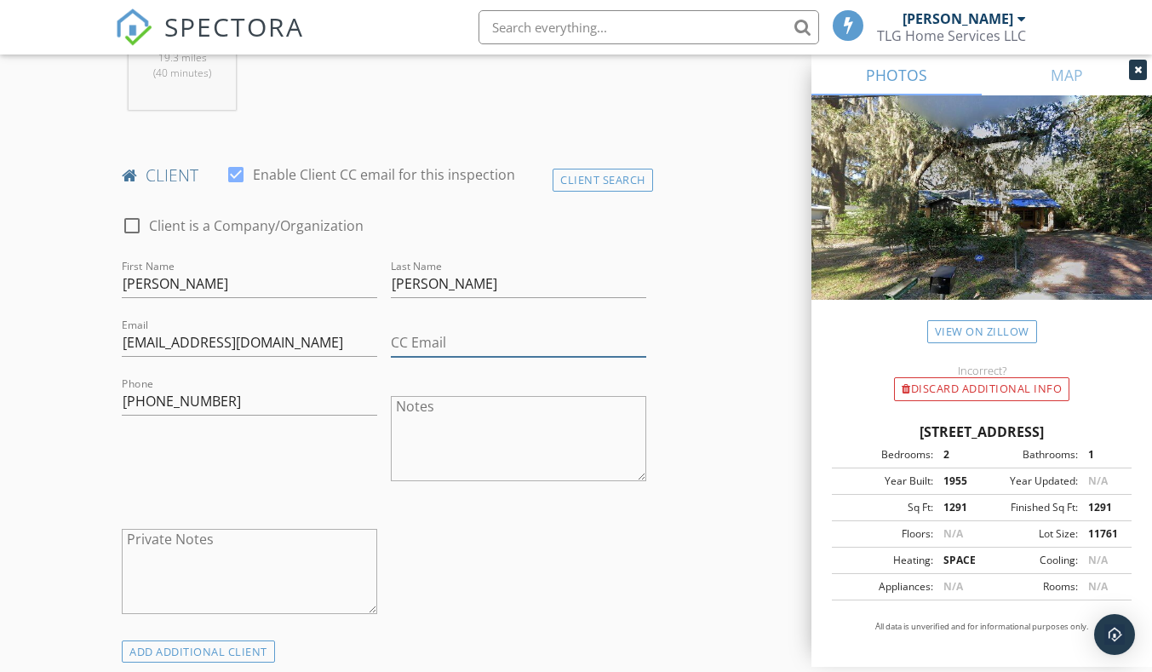
click at [543, 347] on input "CC Email" at bounding box center [519, 343] width 256 height 28
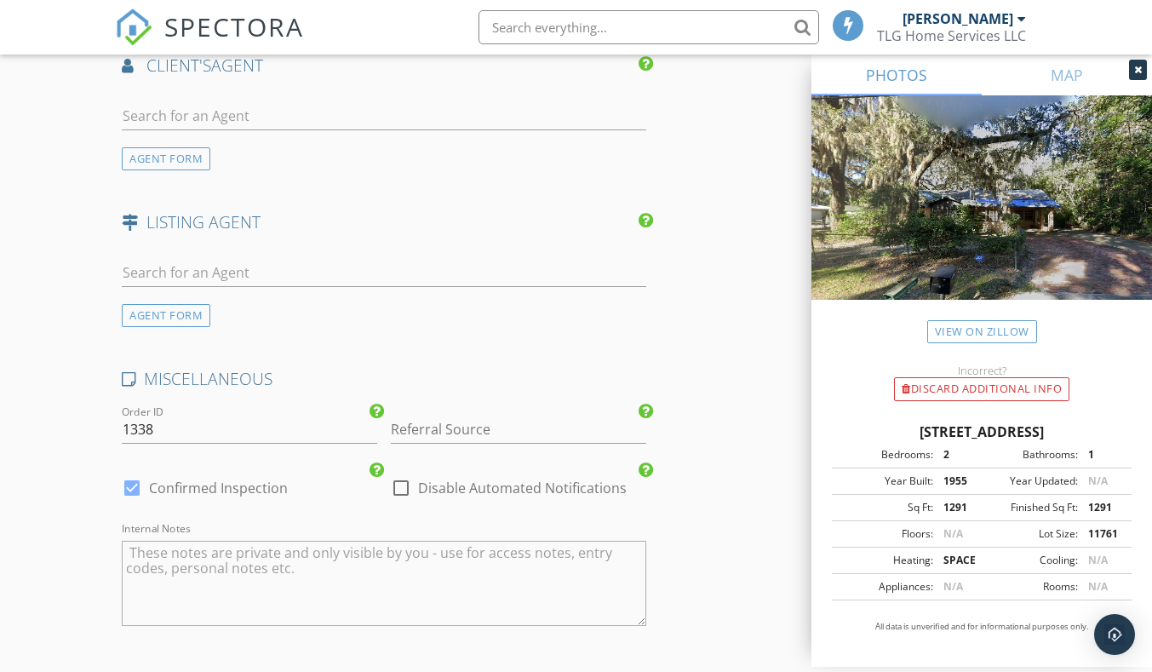
type input "[EMAIL_ADDRESS][DOMAIN_NAME]"
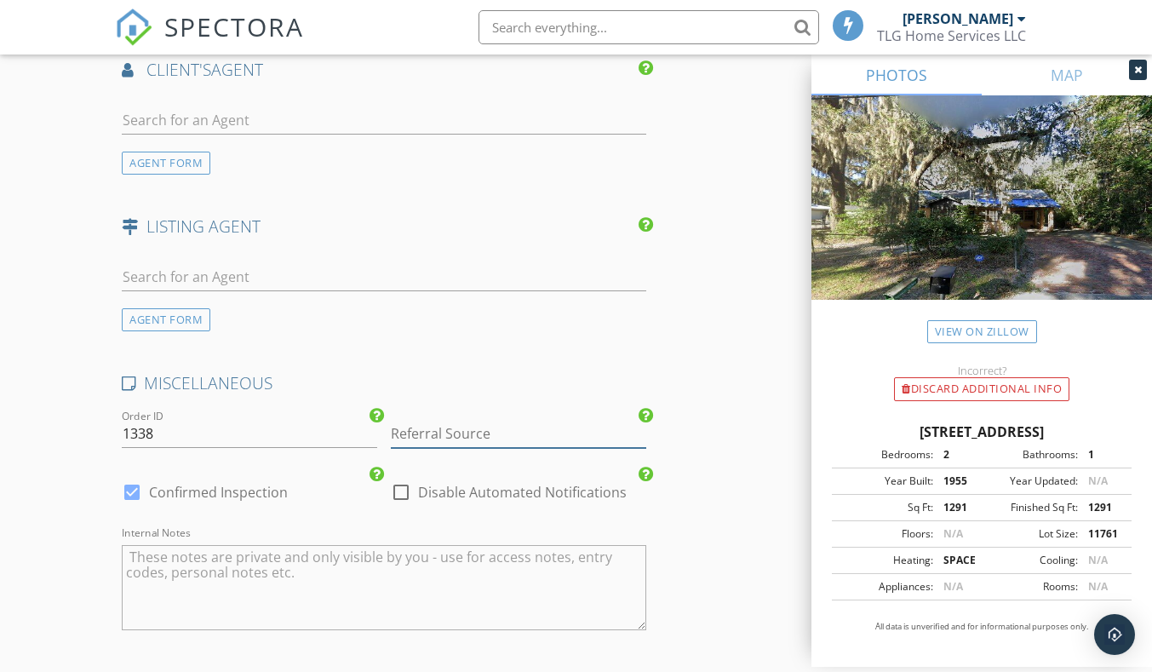
click at [511, 439] on input "Referral Source" at bounding box center [519, 434] width 256 height 28
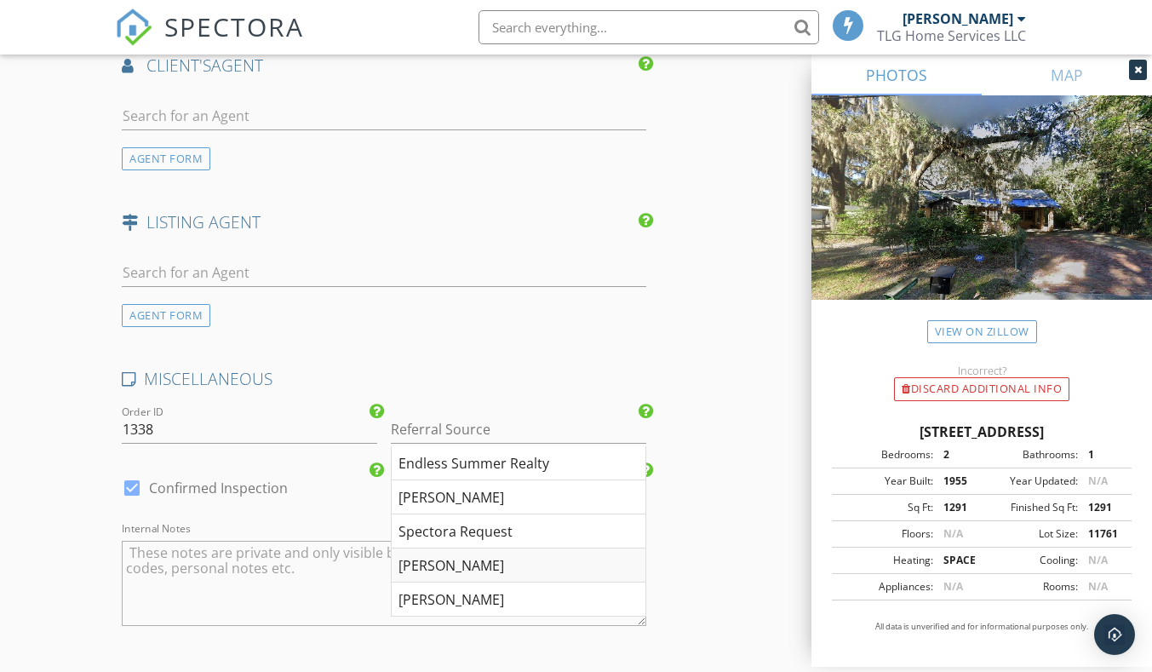
click at [439, 558] on div "[PERSON_NAME]" at bounding box center [519, 565] width 254 height 34
type input "[PERSON_NAME]"
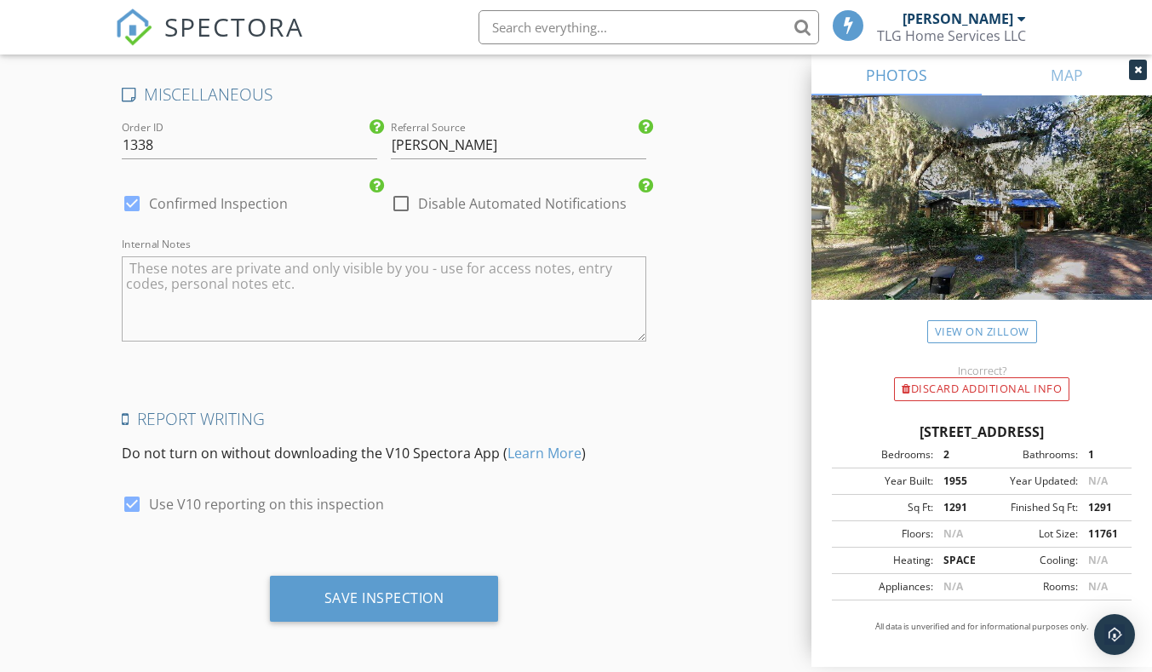
scroll to position [2412, 0]
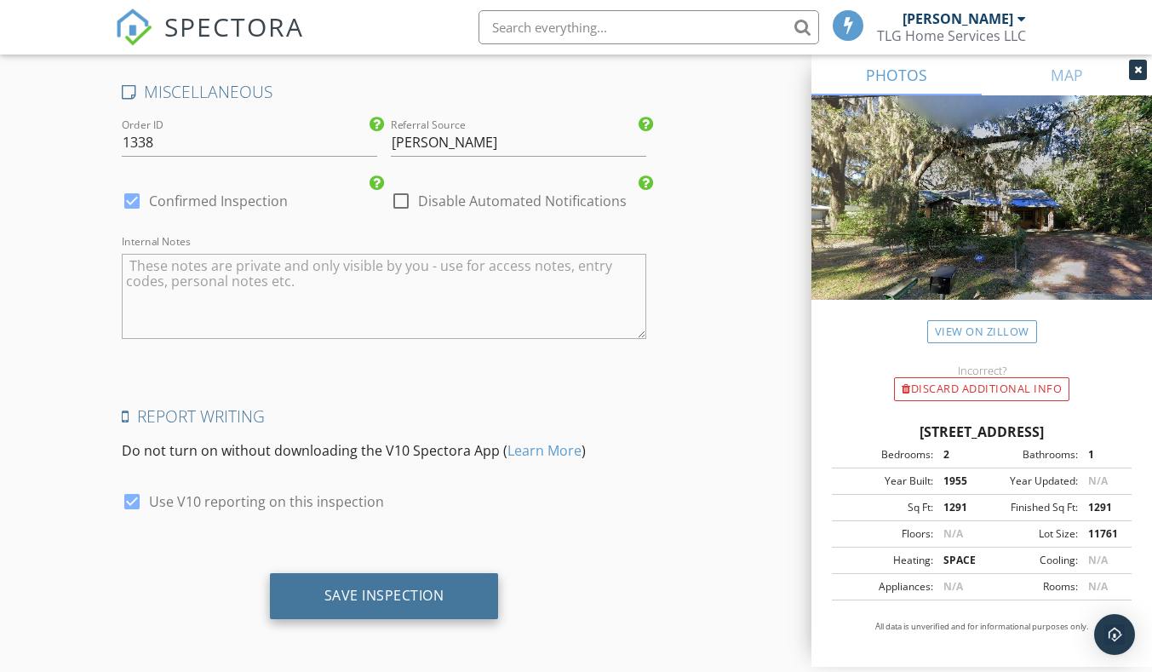
click at [390, 600] on div "Save Inspection" at bounding box center [384, 595] width 120 height 17
